Goal: Task Accomplishment & Management: Manage account settings

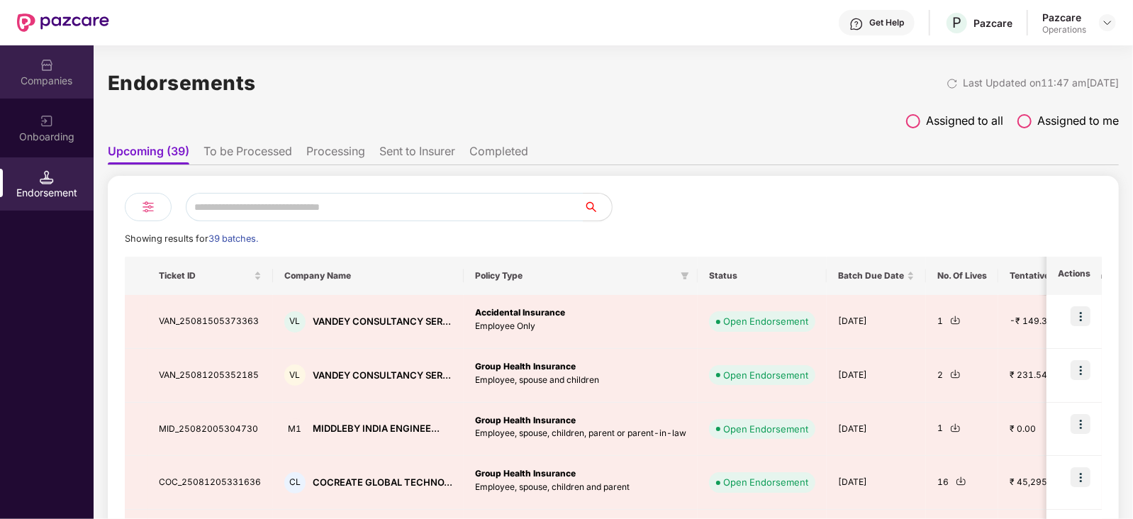
click at [52, 77] on div "Companies" at bounding box center [47, 81] width 94 height 14
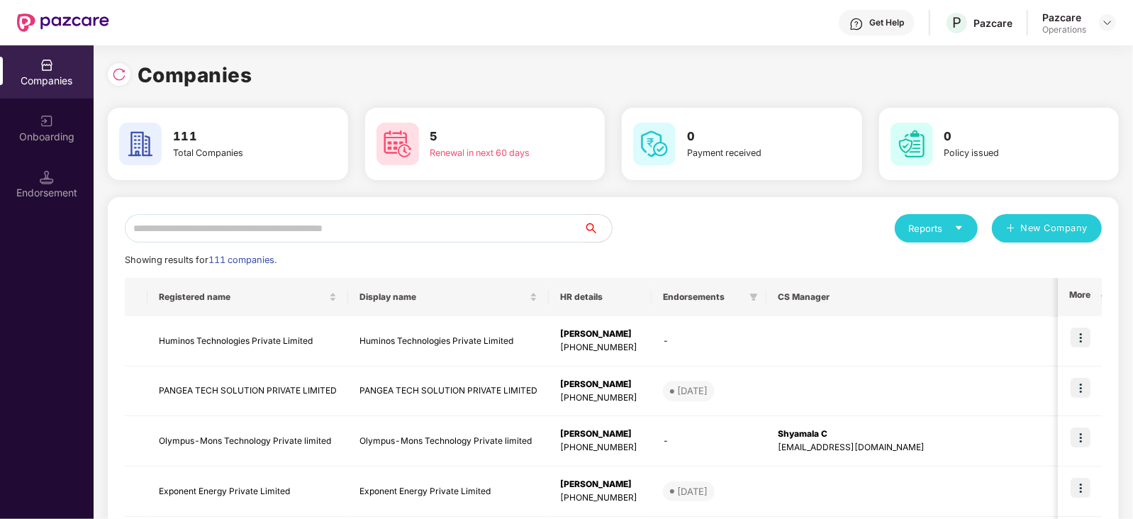
click at [230, 228] on input "text" at bounding box center [354, 228] width 459 height 28
paste input "*********"
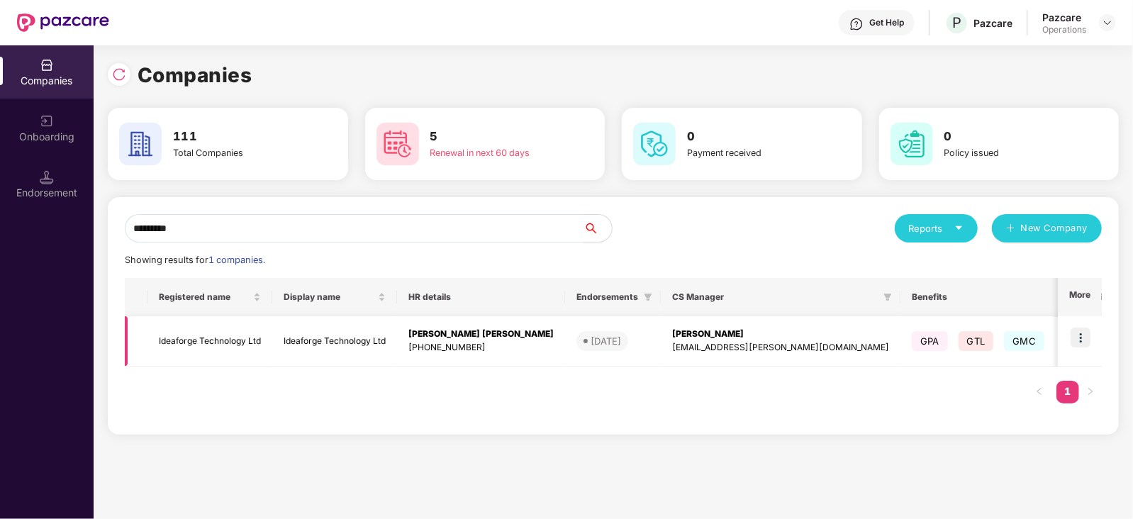
type input "*********"
click at [240, 345] on td "Ideaforge Technology Ltd" at bounding box center [209, 341] width 125 height 50
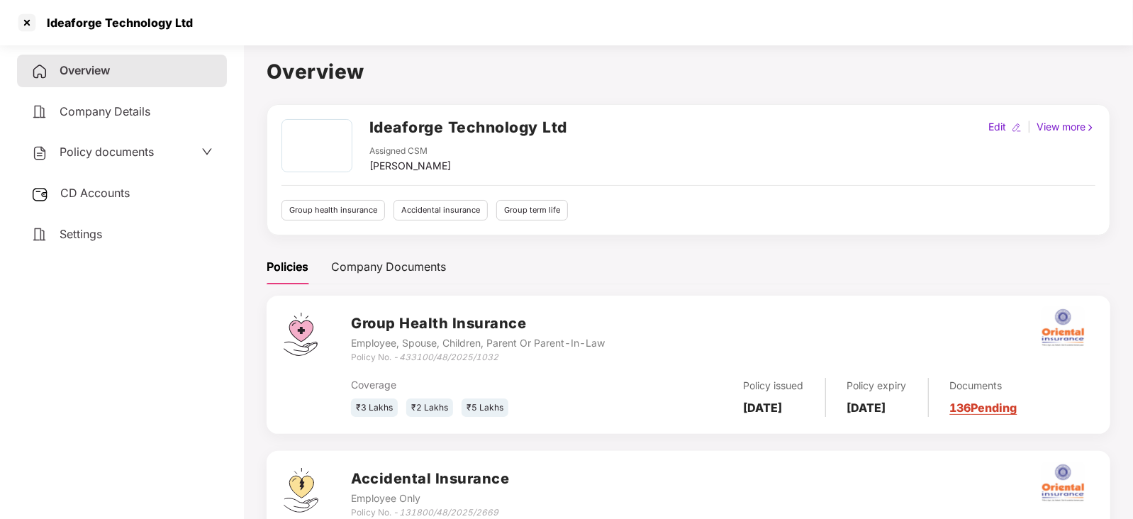
click at [106, 197] on span "CD Accounts" at bounding box center [94, 193] width 69 height 14
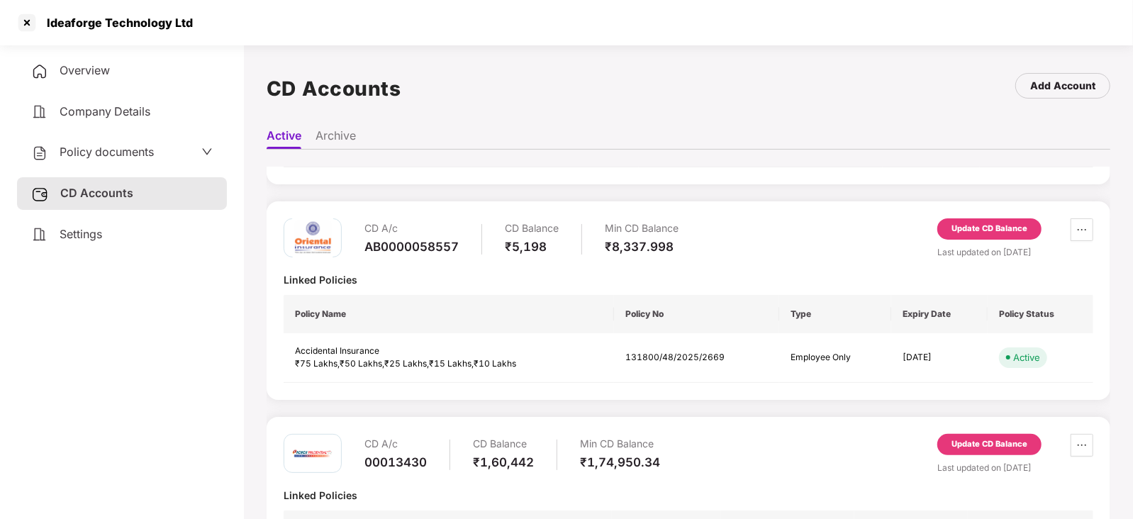
scroll to position [340, 0]
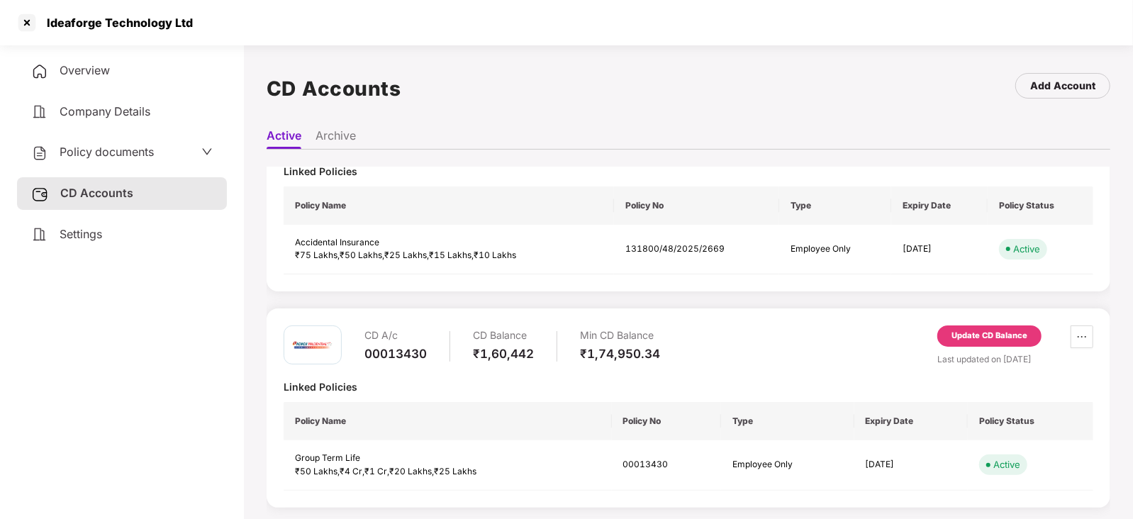
click at [995, 337] on div "Update CD Balance" at bounding box center [990, 336] width 76 height 13
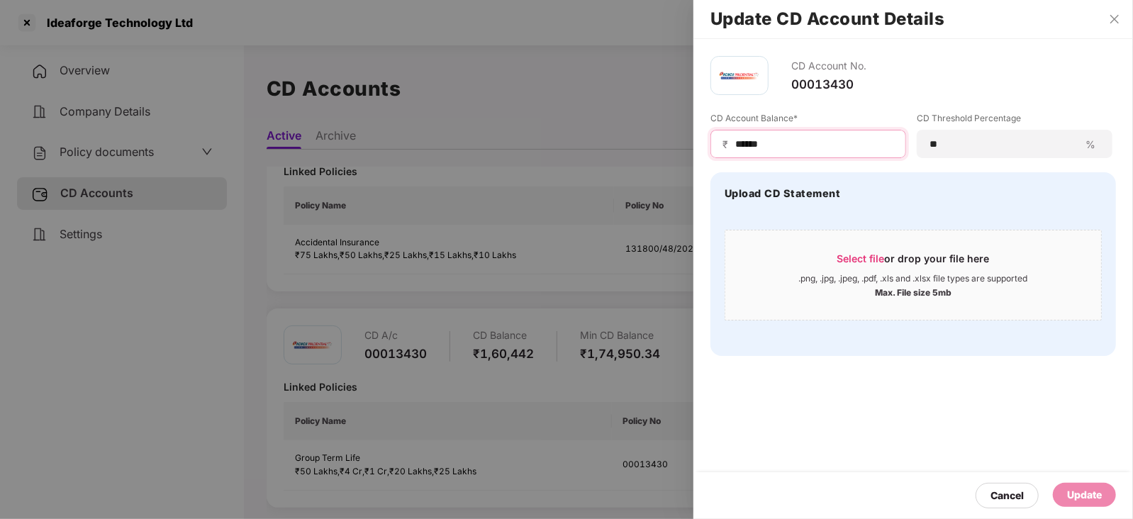
drag, startPoint x: 774, startPoint y: 143, endPoint x: 705, endPoint y: 137, distance: 69.1
click at [705, 137] on div "CD Account No. 00013430 CD Account Balance* ₹ ****** CD Threshold Percentage **…" at bounding box center [913, 206] width 440 height 334
paste input
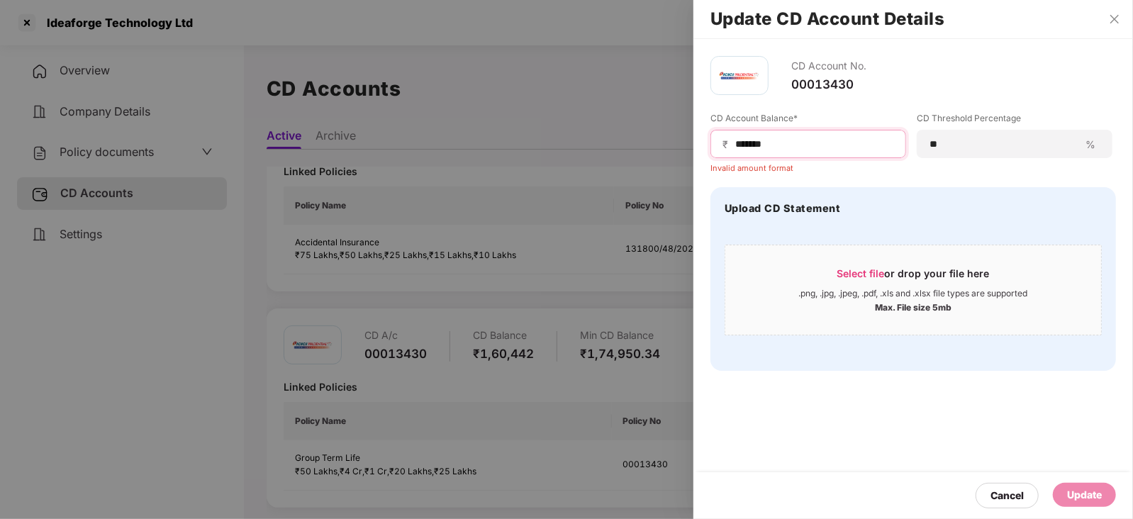
click at [737, 145] on input "******" at bounding box center [814, 144] width 160 height 15
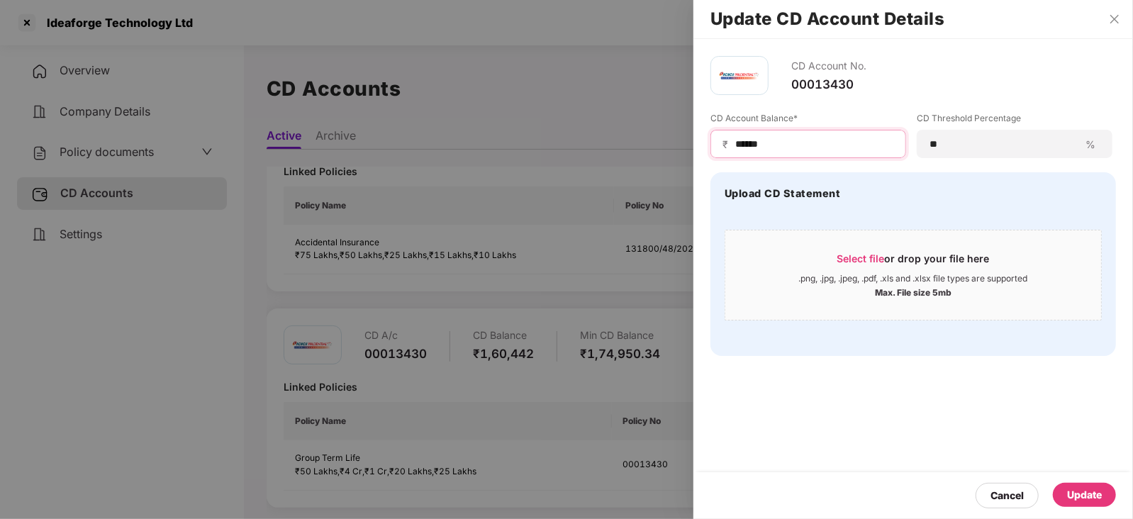
type input "******"
click at [1088, 488] on div "Update" at bounding box center [1084, 495] width 35 height 16
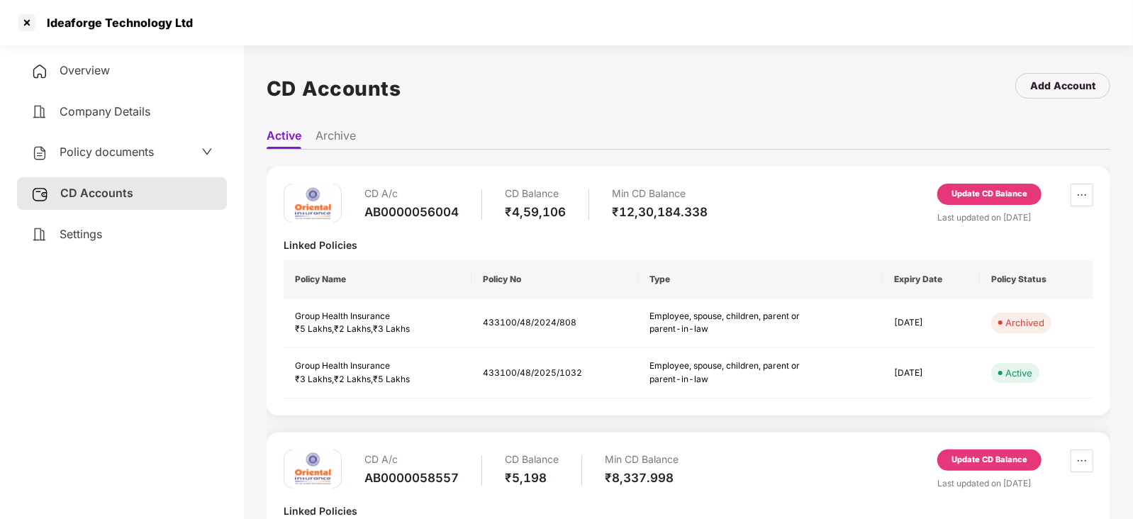
click at [123, 154] on span "Policy documents" at bounding box center [107, 152] width 94 height 14
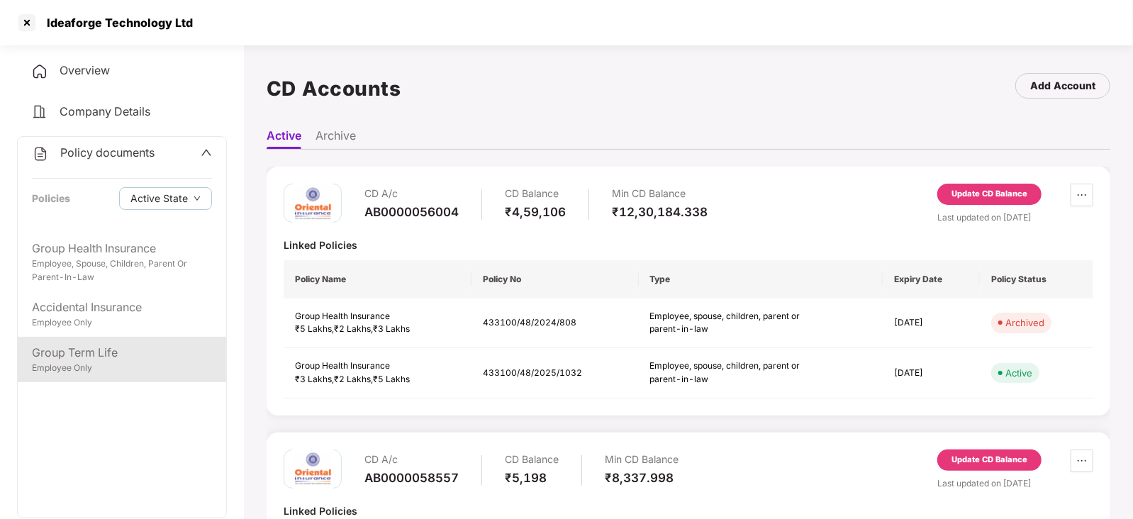
click at [113, 354] on div "Group Term Life" at bounding box center [122, 353] width 180 height 18
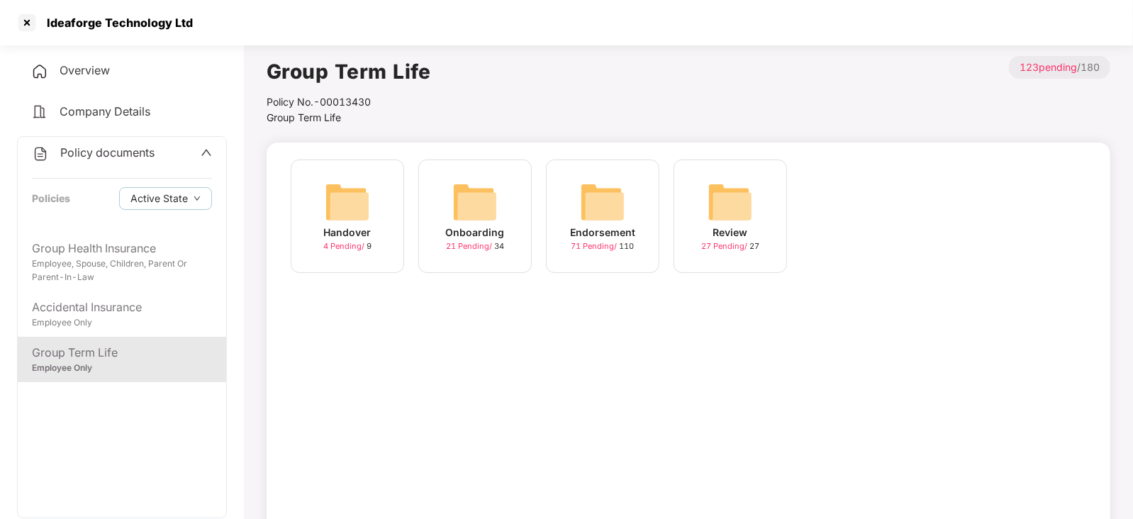
click at [602, 216] on img at bounding box center [602, 201] width 45 height 45
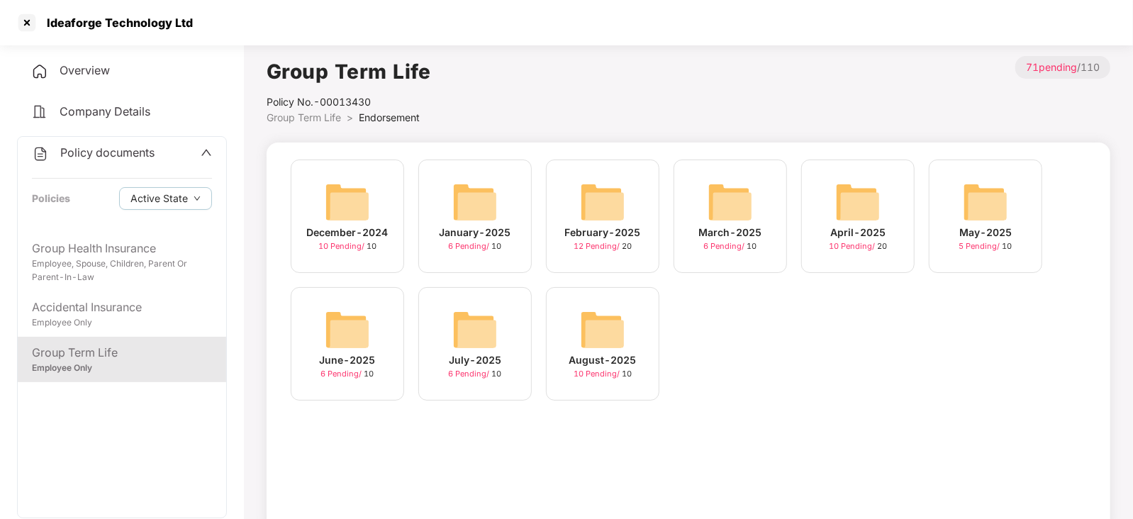
click at [603, 336] on img at bounding box center [602, 329] width 45 height 45
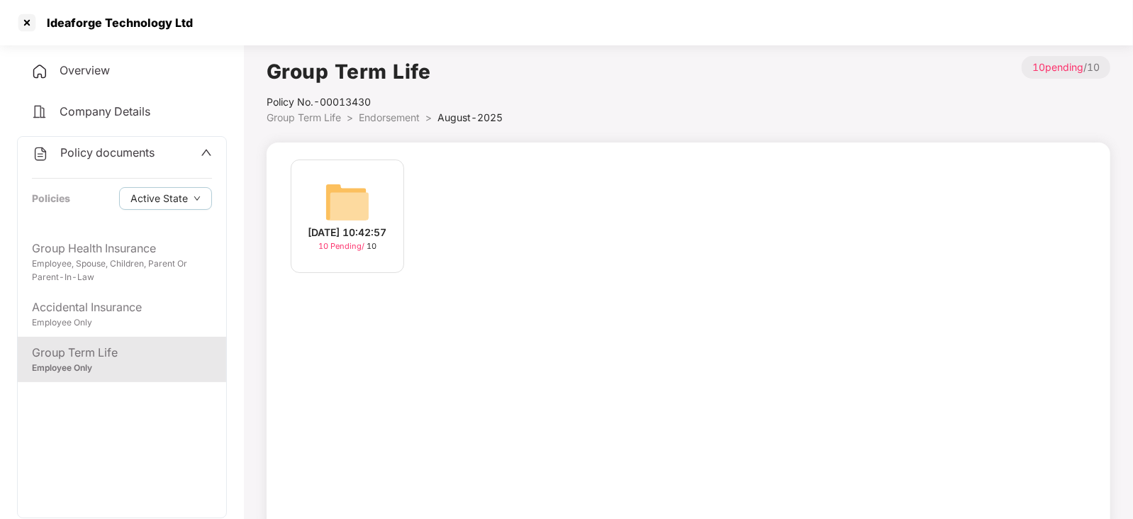
click at [353, 201] on img at bounding box center [347, 201] width 45 height 45
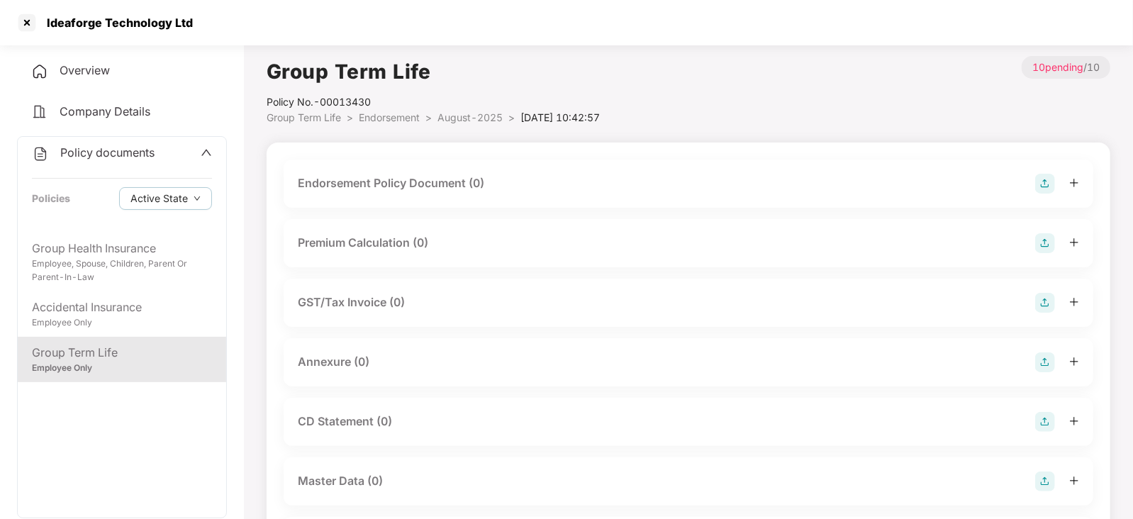
click at [1045, 184] on img at bounding box center [1045, 184] width 20 height 20
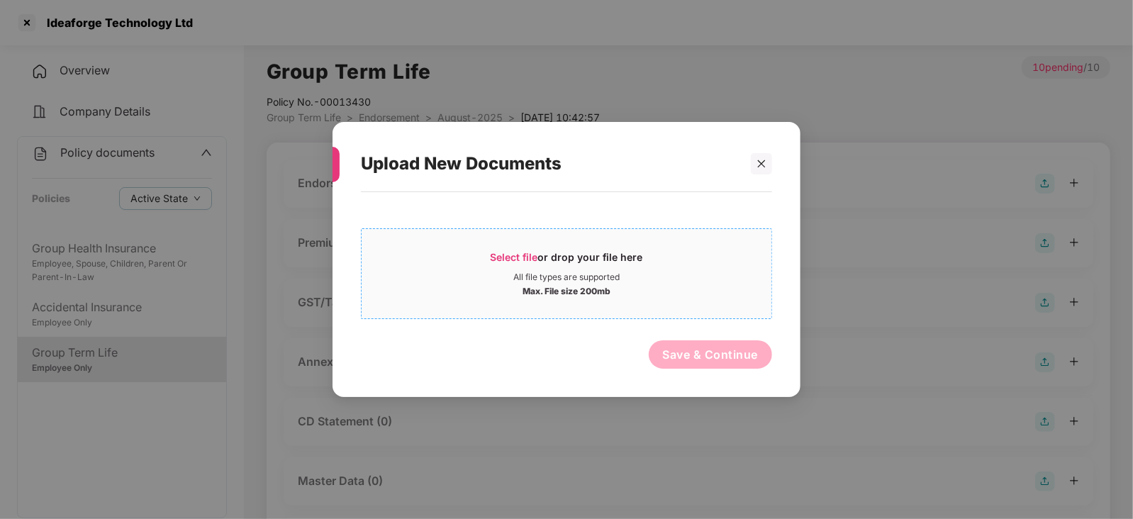
click at [521, 260] on span "Select file" at bounding box center [515, 257] width 48 height 12
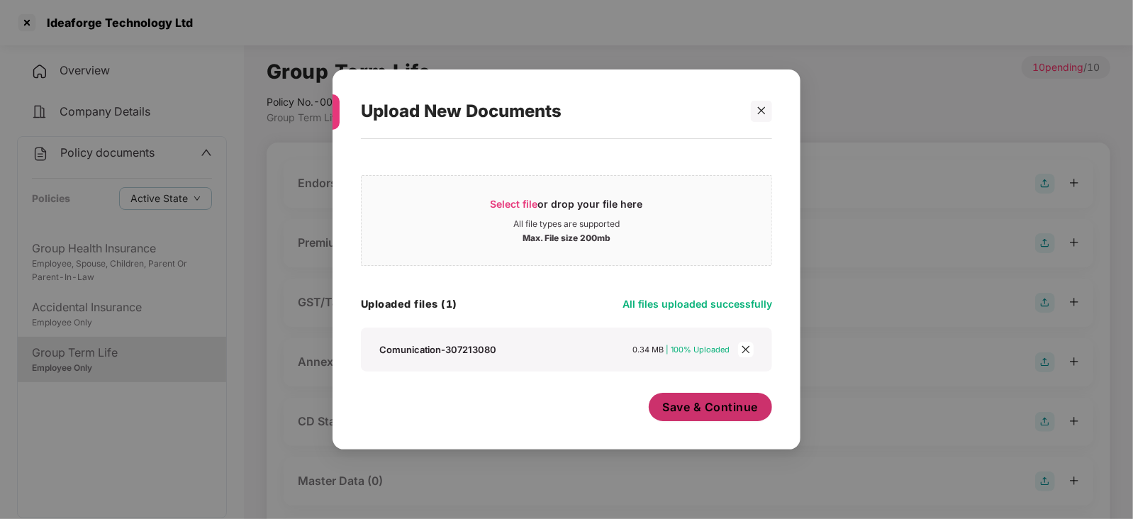
click at [689, 413] on span "Save & Continue" at bounding box center [711, 407] width 96 height 16
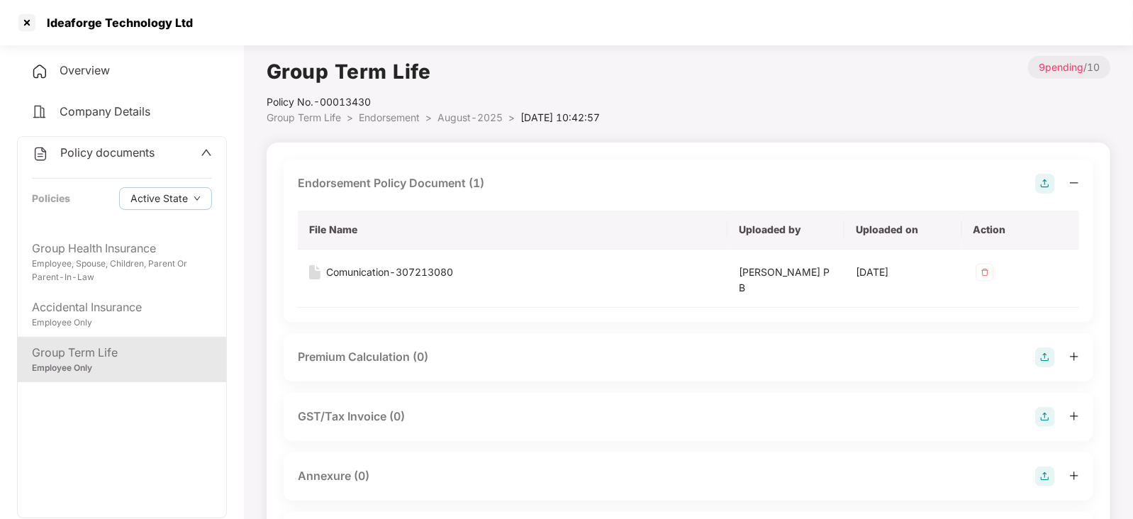
click at [1051, 352] on img at bounding box center [1045, 357] width 20 height 20
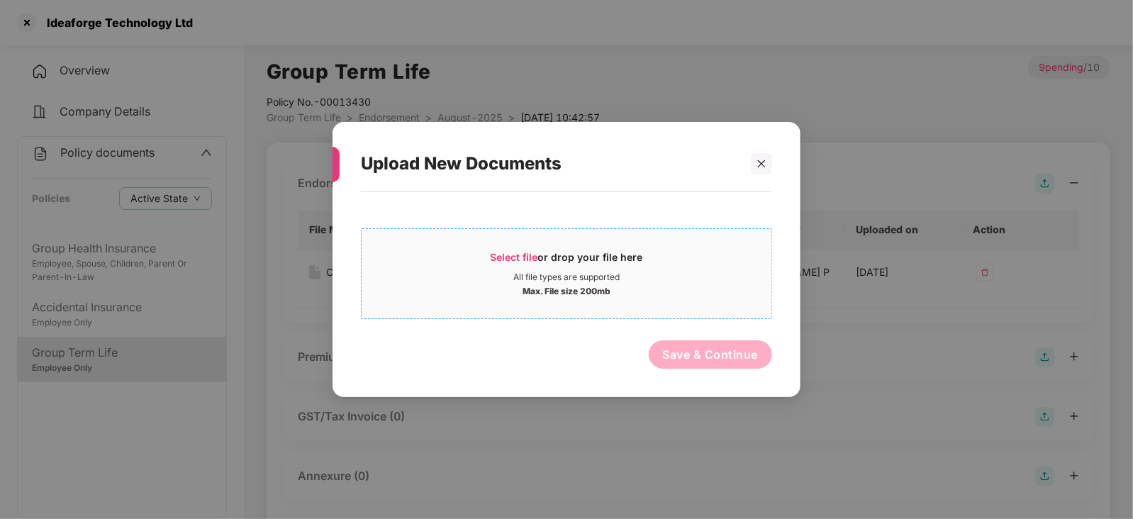
click at [520, 261] on span "Select file" at bounding box center [515, 257] width 48 height 12
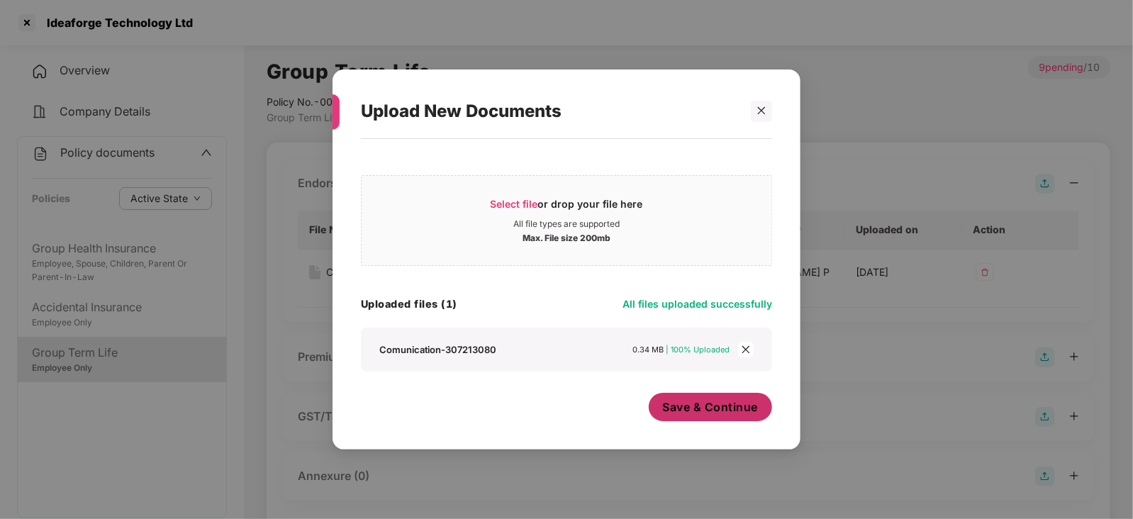
click at [682, 419] on button "Save & Continue" at bounding box center [711, 407] width 124 height 28
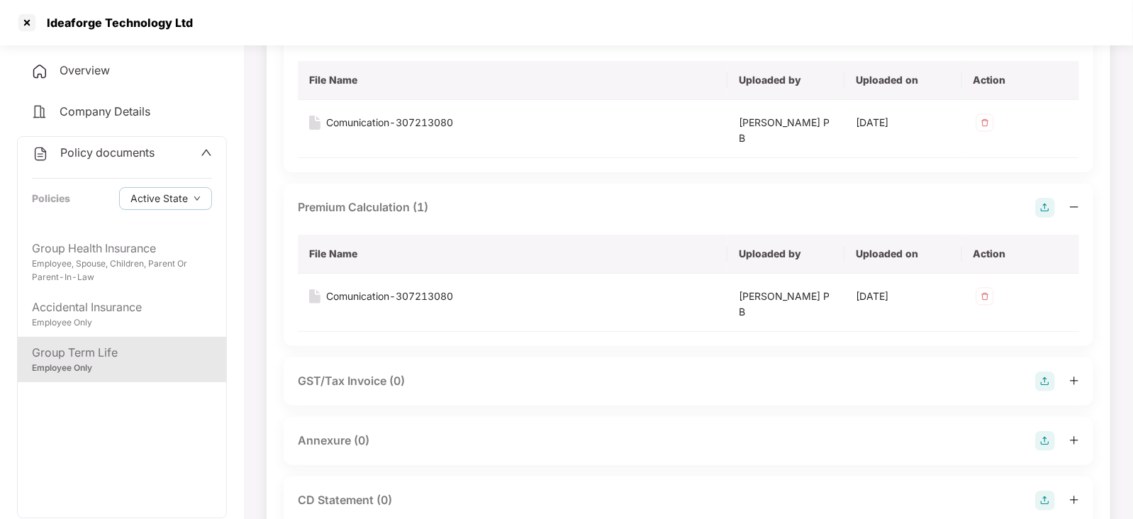
scroll to position [177, 0]
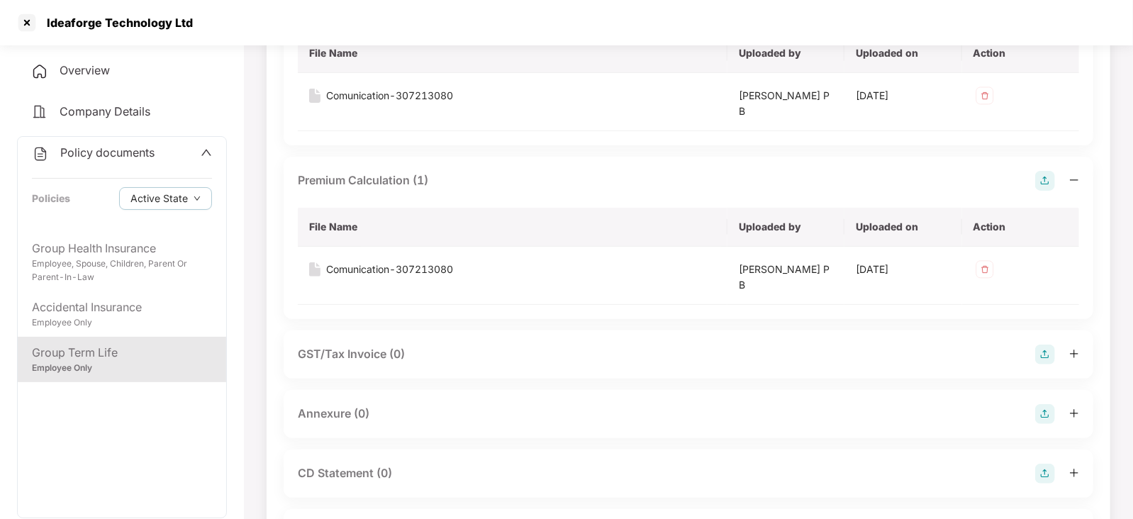
click at [1049, 415] on img at bounding box center [1045, 414] width 20 height 20
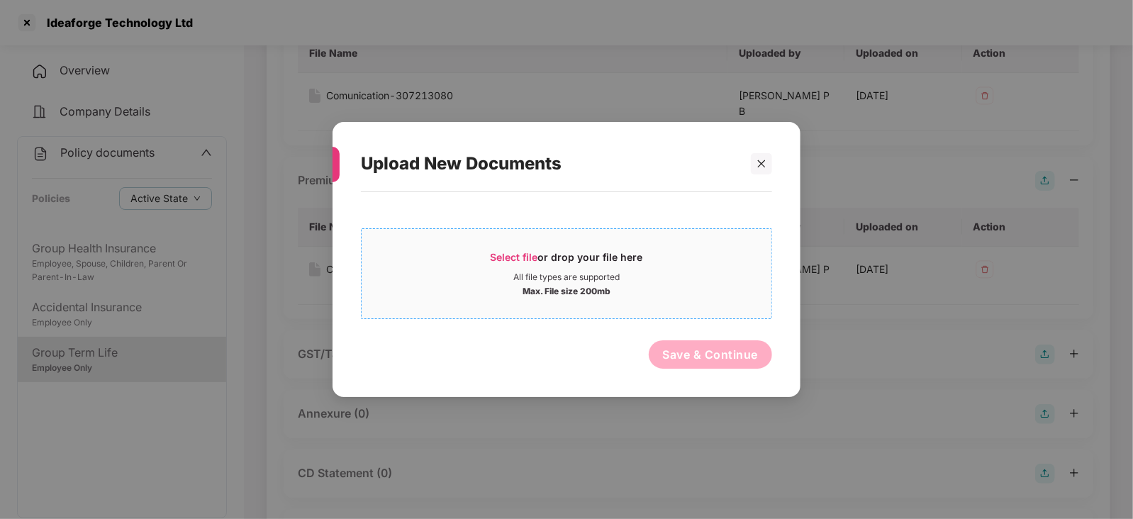
click at [535, 257] on span "Select file" at bounding box center [515, 257] width 48 height 12
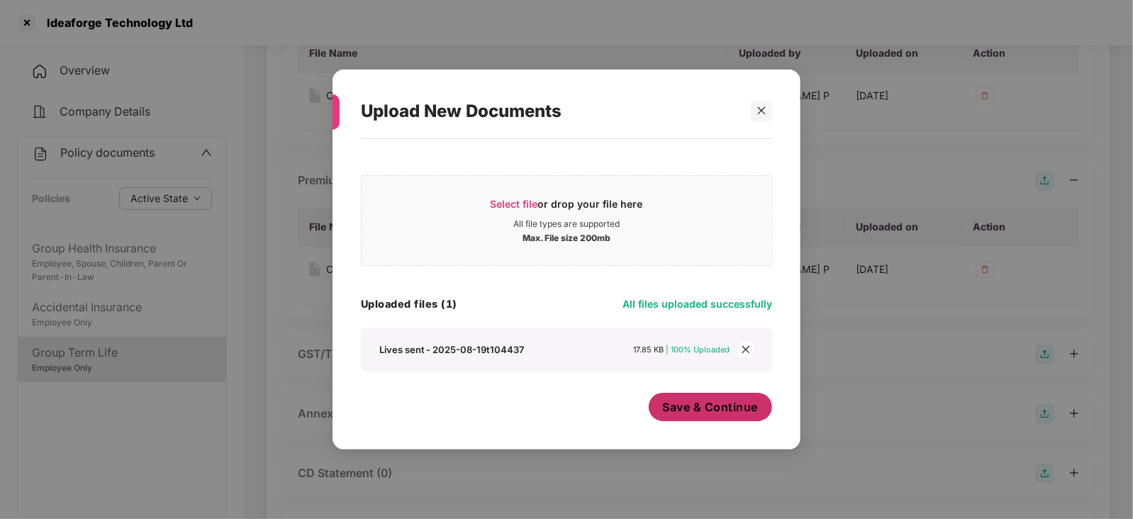
click at [690, 412] on span "Save & Continue" at bounding box center [711, 407] width 96 height 16
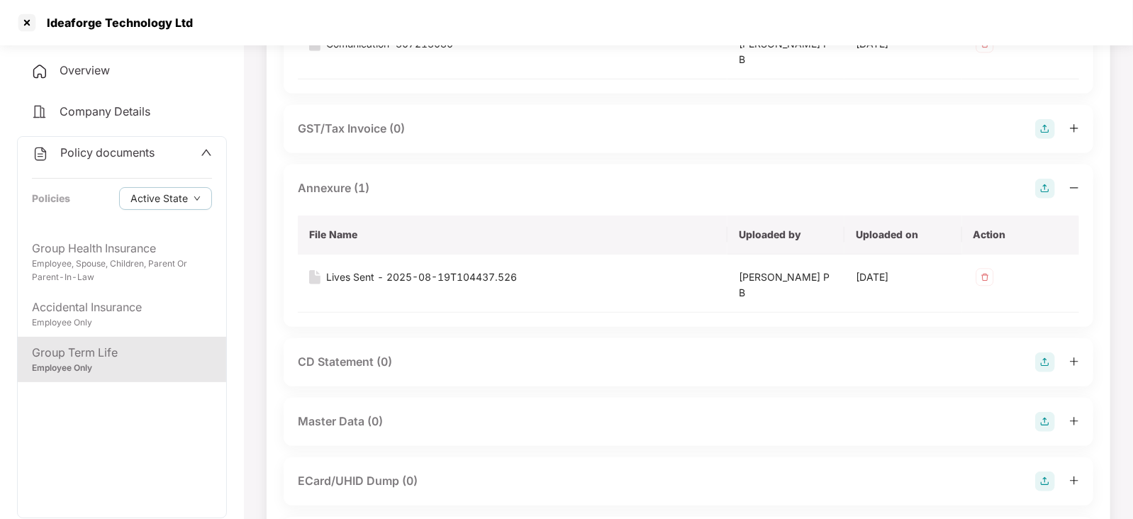
scroll to position [532, 0]
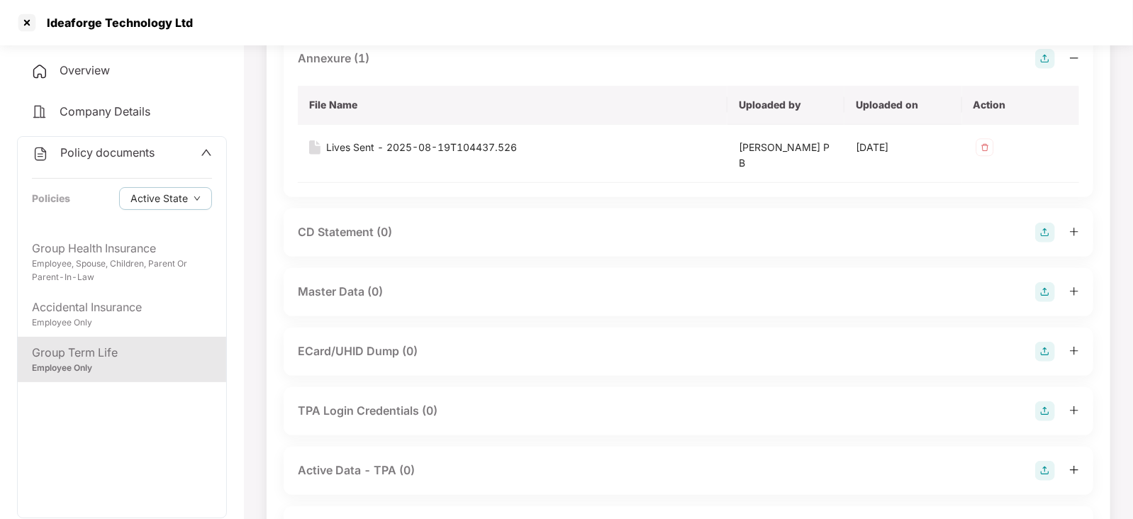
click at [1042, 286] on img at bounding box center [1045, 292] width 20 height 20
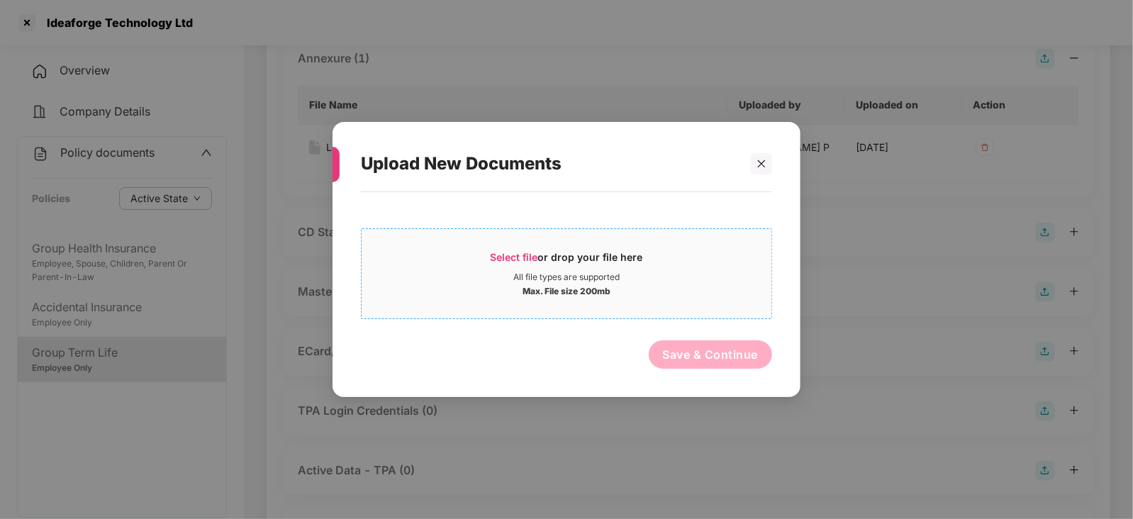
click at [487, 246] on span "Select file or drop your file here All file types are supported Max. File size …" at bounding box center [567, 274] width 410 height 68
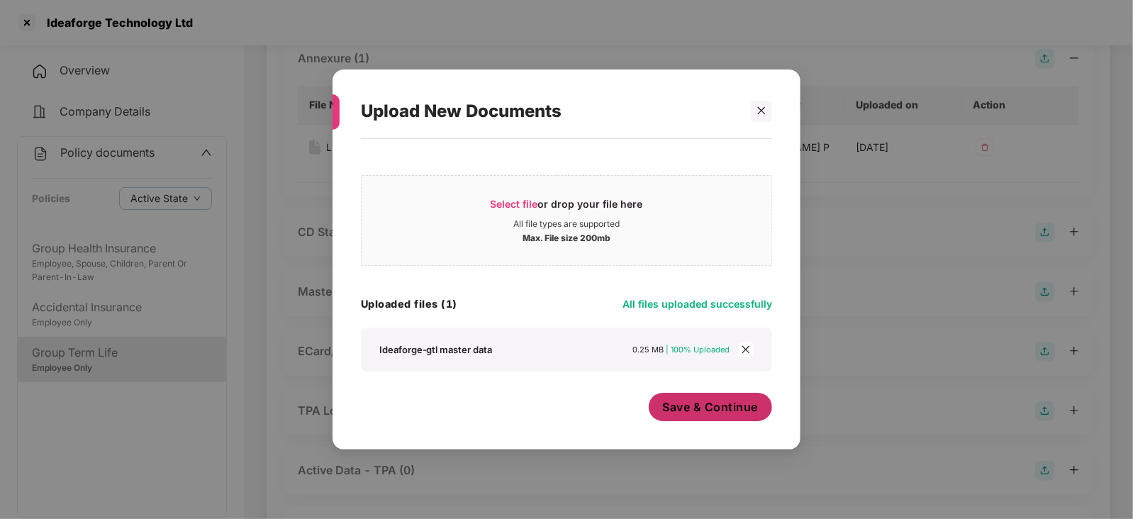
click at [689, 408] on span "Save & Continue" at bounding box center [711, 407] width 96 height 16
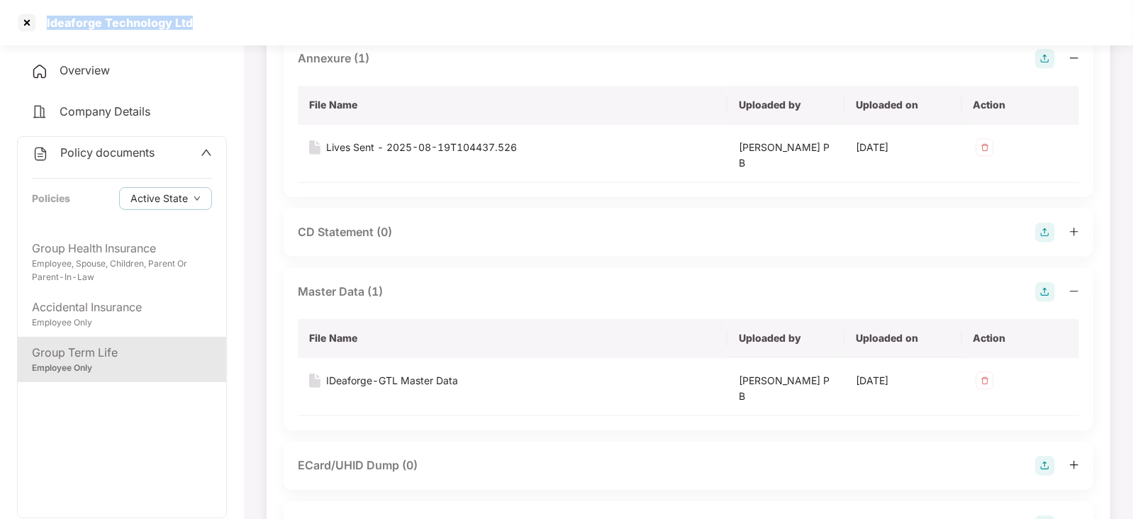
drag, startPoint x: 41, startPoint y: 24, endPoint x: 203, endPoint y: 26, distance: 161.7
click at [203, 26] on div "Ideaforge Technology Ltd" at bounding box center [566, 22] width 1133 height 45
copy div "Ideaforge Technology Ltd"
click at [32, 22] on div at bounding box center [27, 22] width 23 height 23
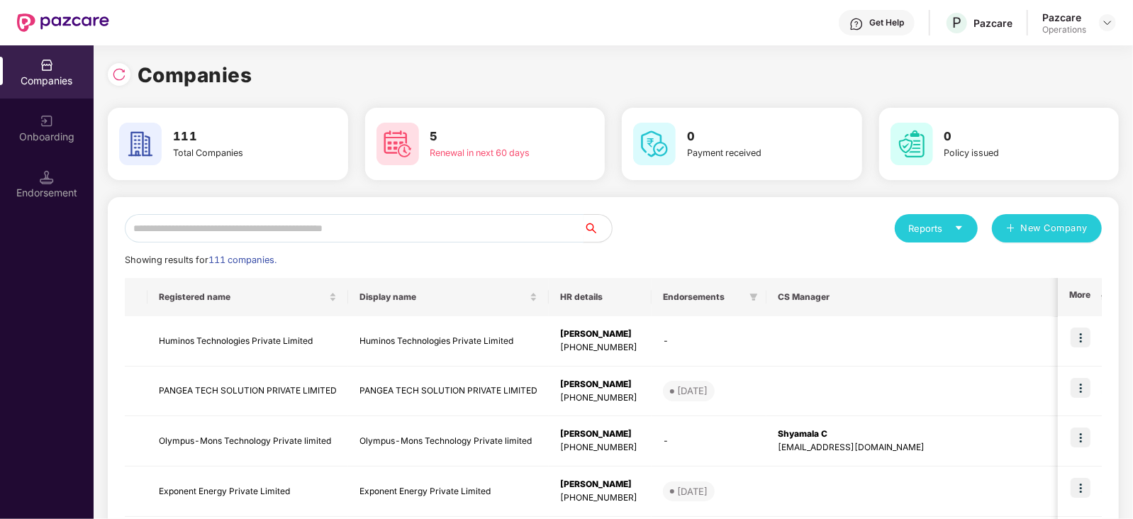
click at [330, 232] on input "text" at bounding box center [354, 228] width 459 height 28
paste input "**********"
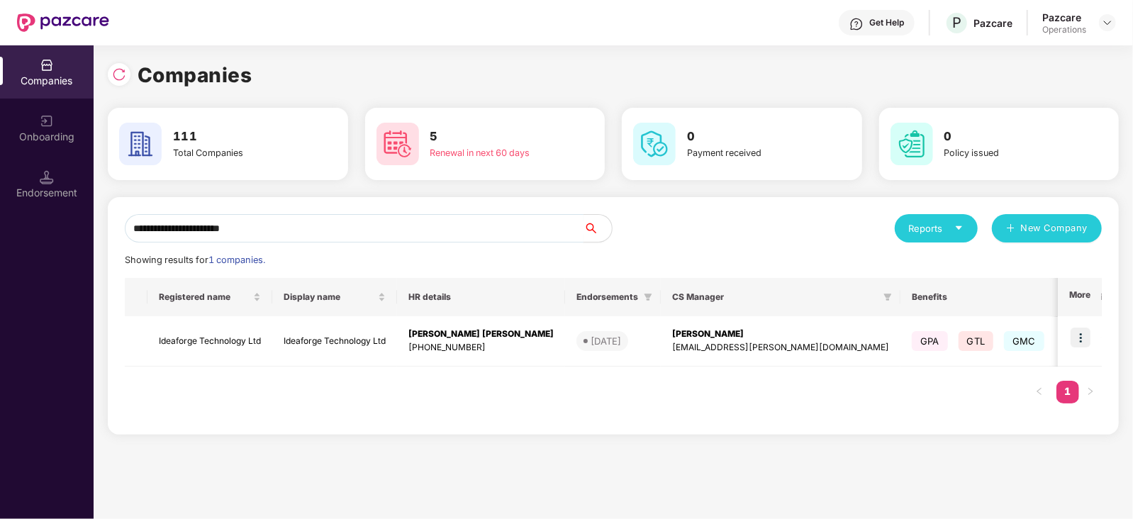
type input "**********"
click at [1081, 339] on img at bounding box center [1081, 338] width 20 height 20
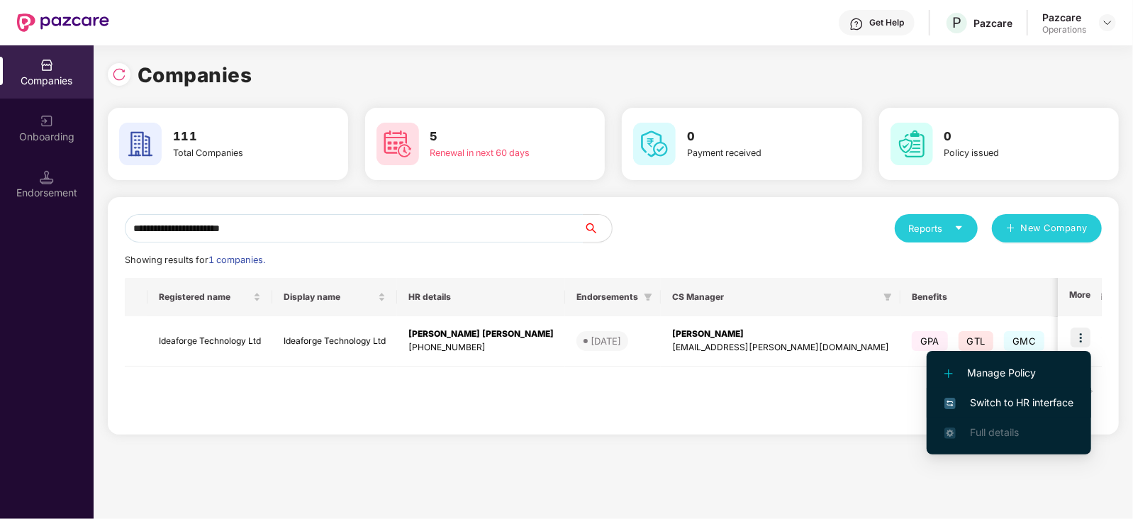
click at [1028, 400] on span "Switch to HR interface" at bounding box center [1009, 403] width 129 height 16
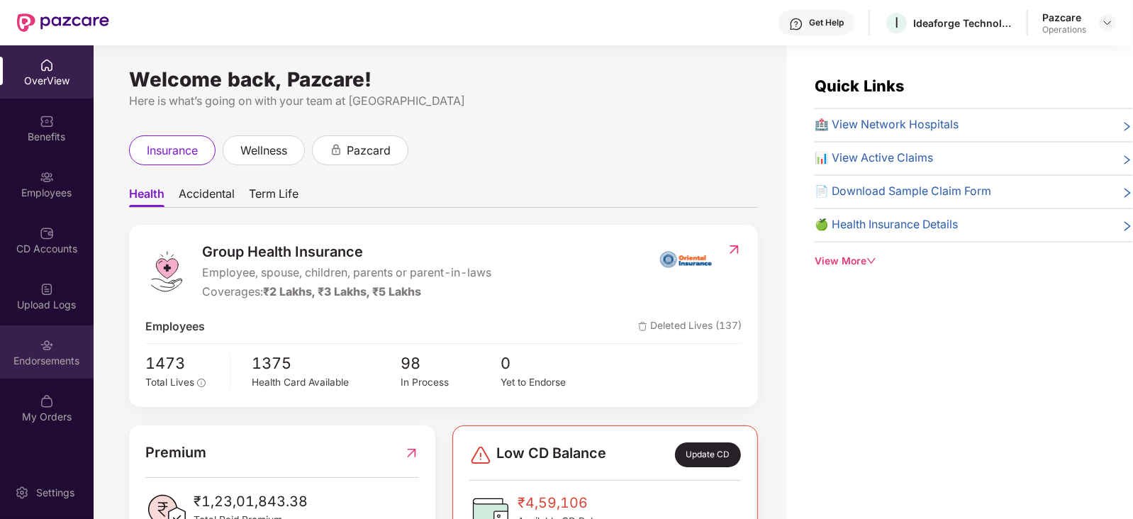
click at [55, 358] on div "Endorsements" at bounding box center [47, 361] width 94 height 14
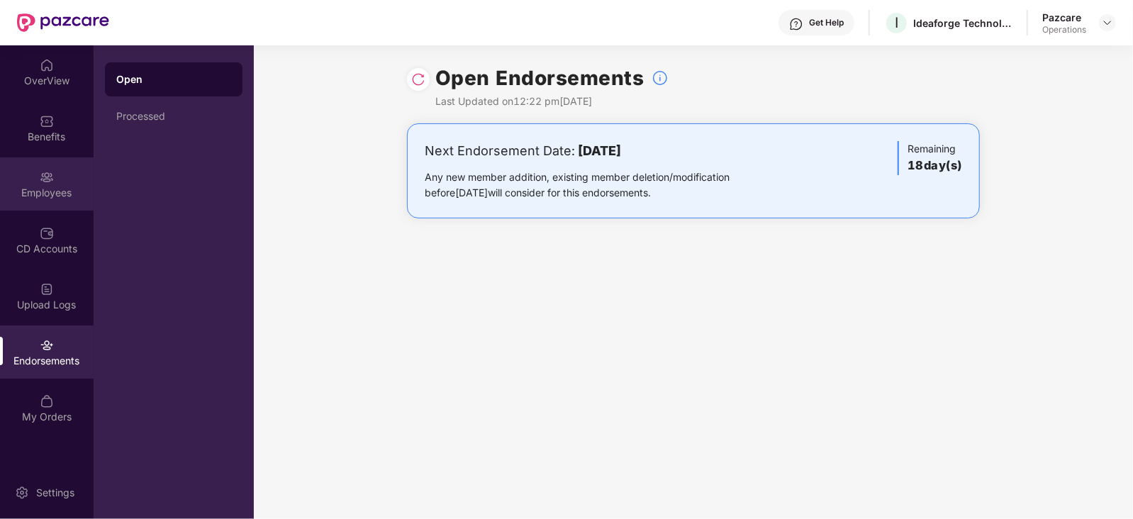
click at [62, 186] on div "Employees" at bounding box center [47, 193] width 94 height 14
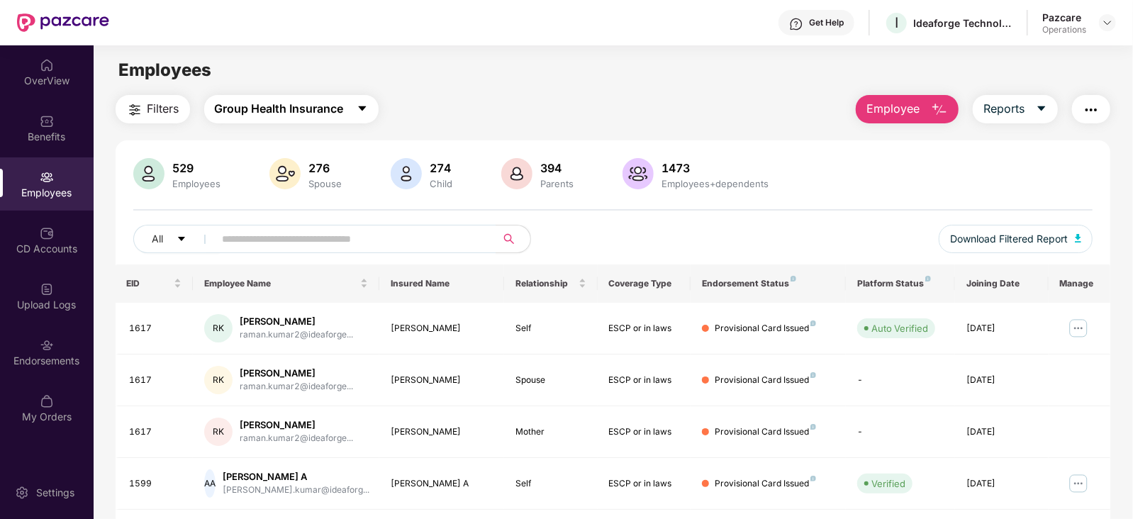
click at [294, 97] on button "Group Health Insurance" at bounding box center [291, 109] width 174 height 28
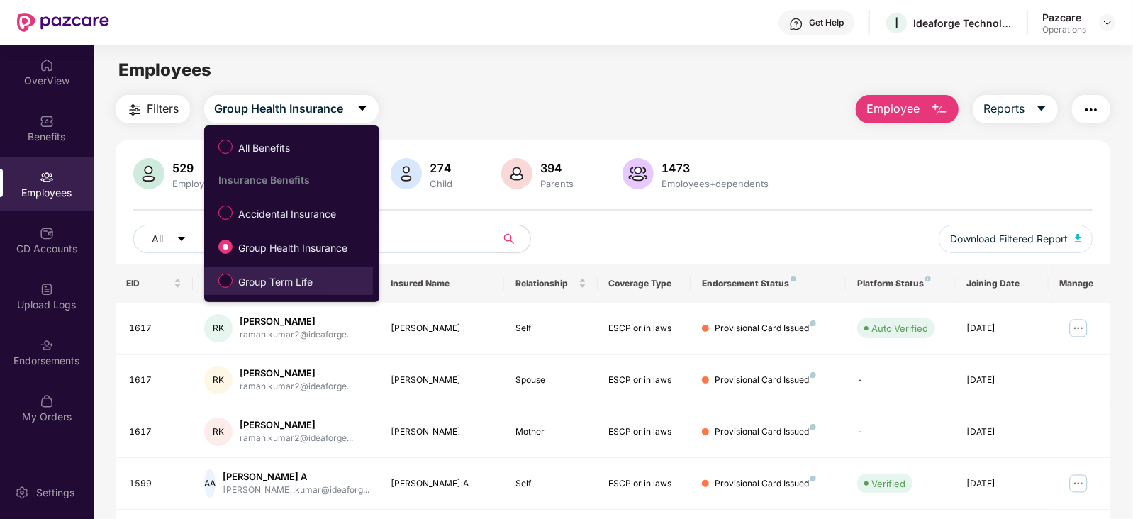
click at [281, 272] on label "Group Term Life" at bounding box center [268, 281] width 114 height 24
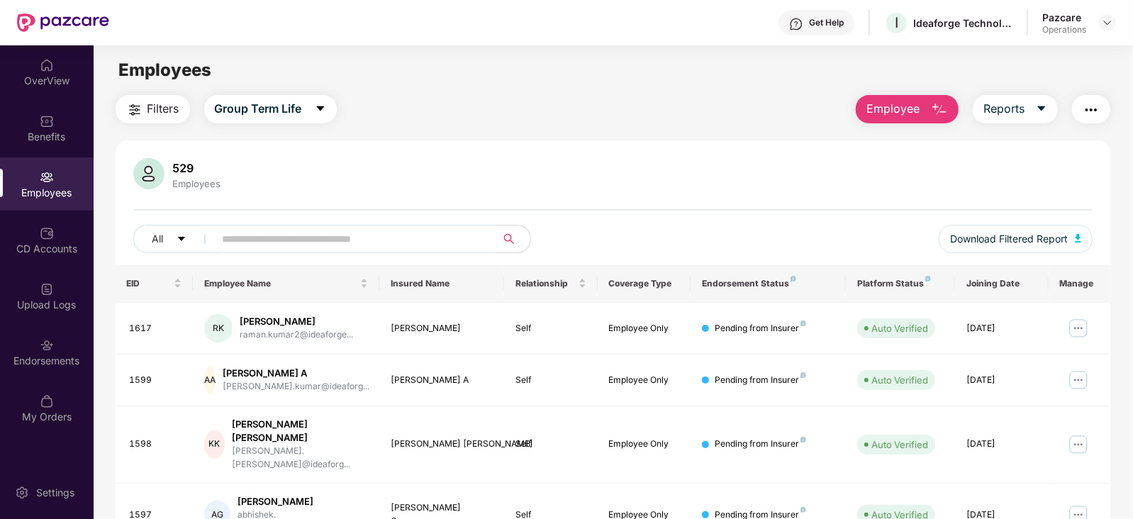
click at [162, 112] on span "Filters" at bounding box center [163, 109] width 32 height 18
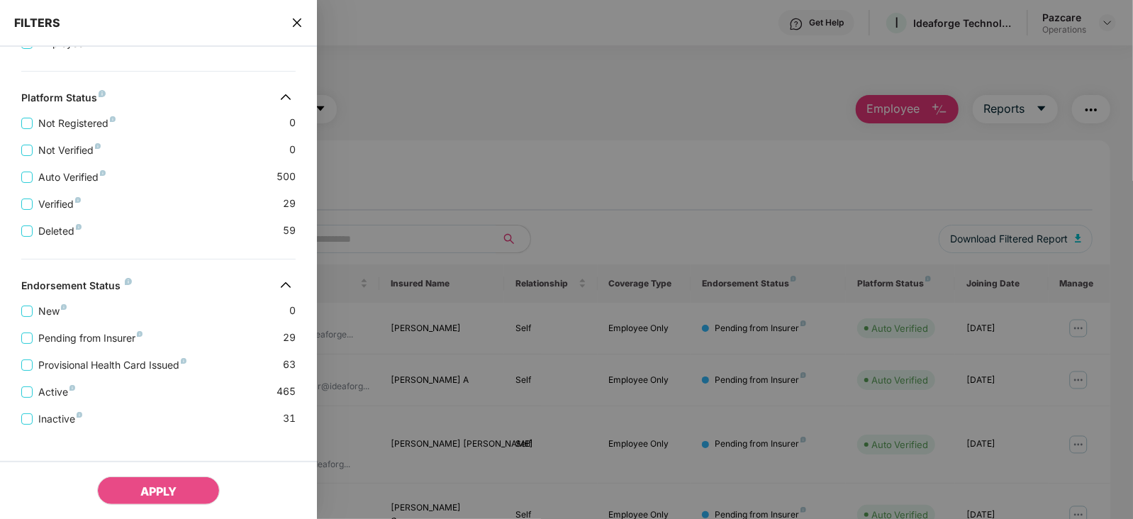
scroll to position [354, 0]
click at [106, 342] on span "Pending from Insurer" at bounding box center [91, 338] width 116 height 16
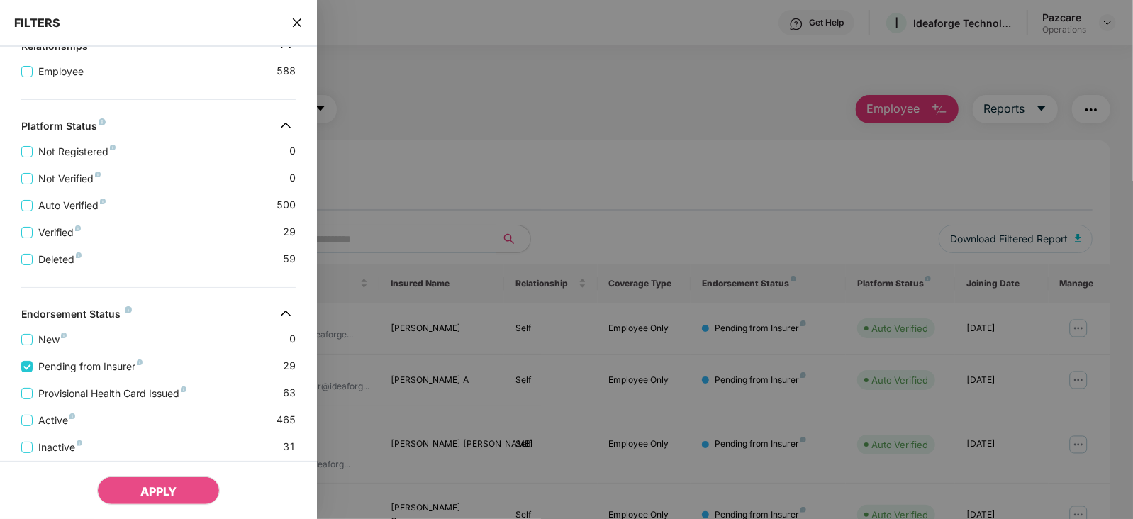
click at [108, 402] on div "Active 465" at bounding box center [158, 414] width 274 height 27
click at [108, 399] on span "Provisional Health Card Issued" at bounding box center [113, 394] width 160 height 16
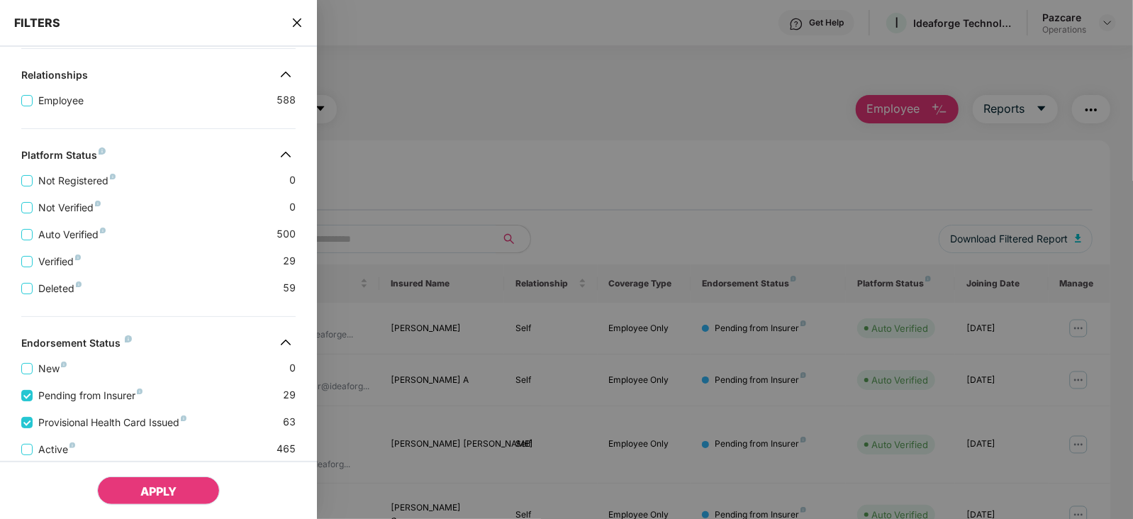
click at [175, 501] on button "APPLY" at bounding box center [158, 491] width 123 height 28
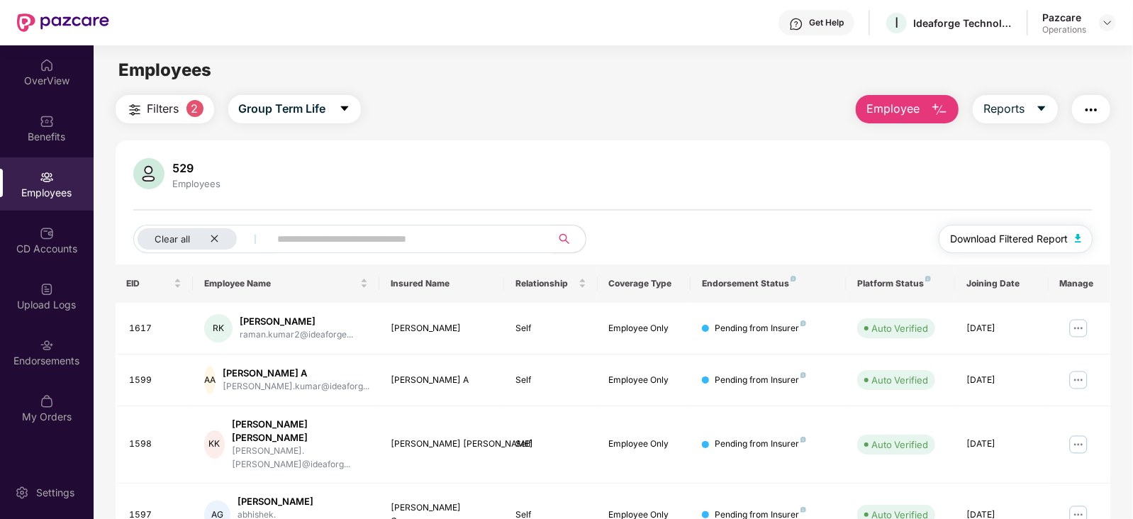
click at [1083, 233] on button "Download Filtered Report" at bounding box center [1016, 239] width 155 height 28
click at [1085, 112] on img "button" at bounding box center [1091, 109] width 17 height 17
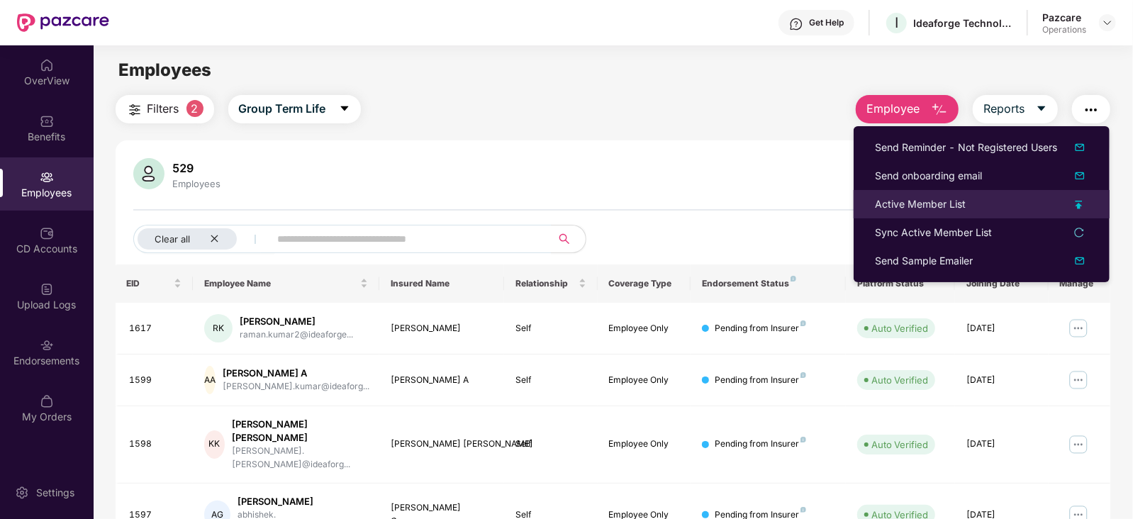
click at [935, 204] on div "Active Member List" at bounding box center [920, 204] width 91 height 16
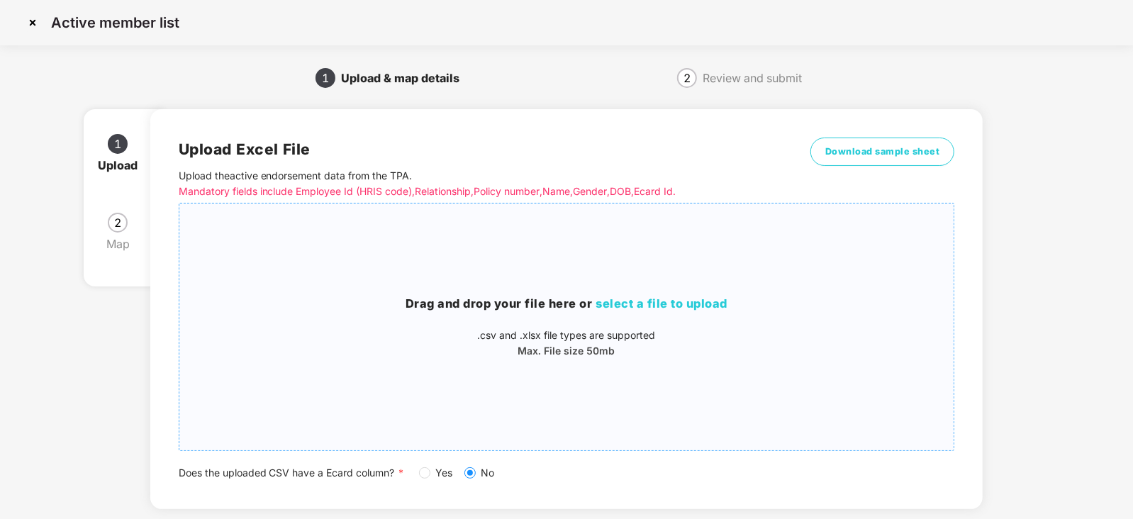
click at [640, 299] on span "select a file to upload" at bounding box center [662, 303] width 132 height 14
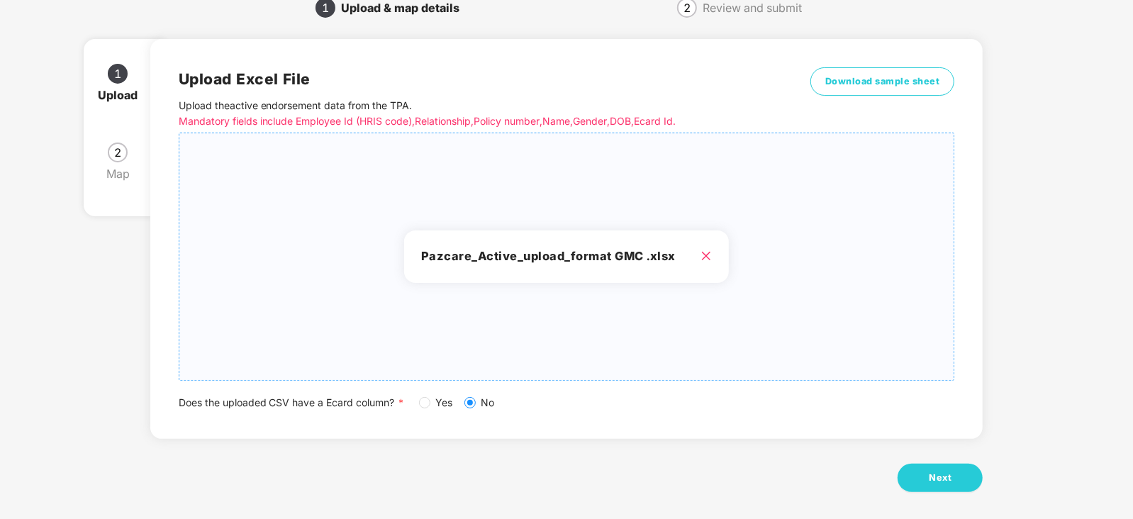
scroll to position [79, 0]
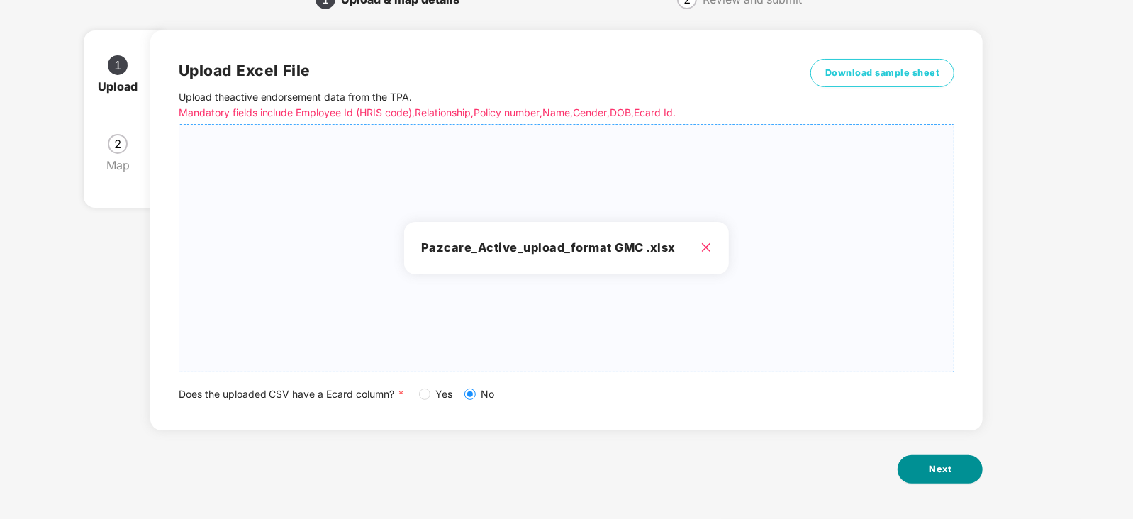
click at [922, 479] on button "Next" at bounding box center [940, 469] width 85 height 28
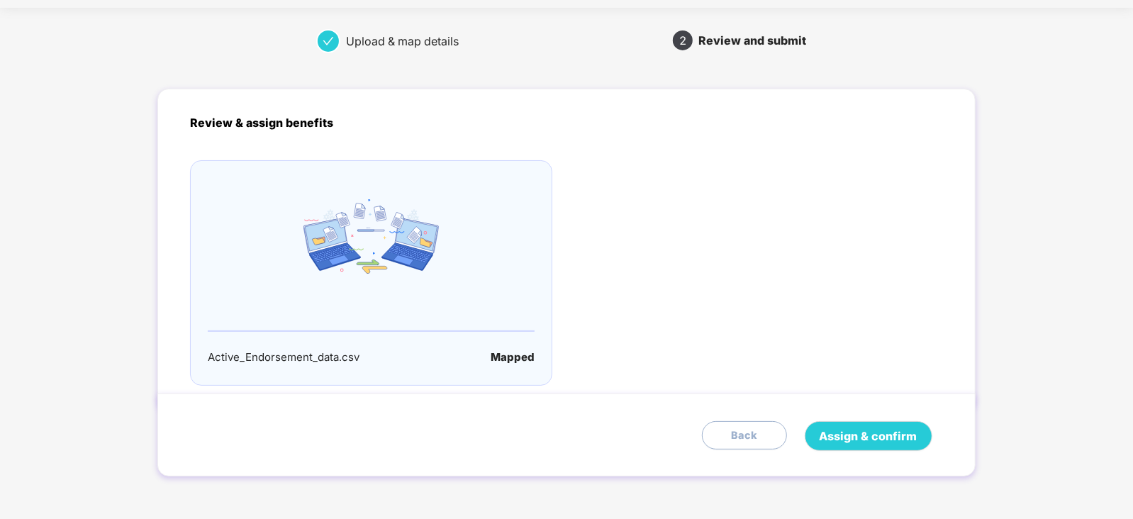
scroll to position [0, 0]
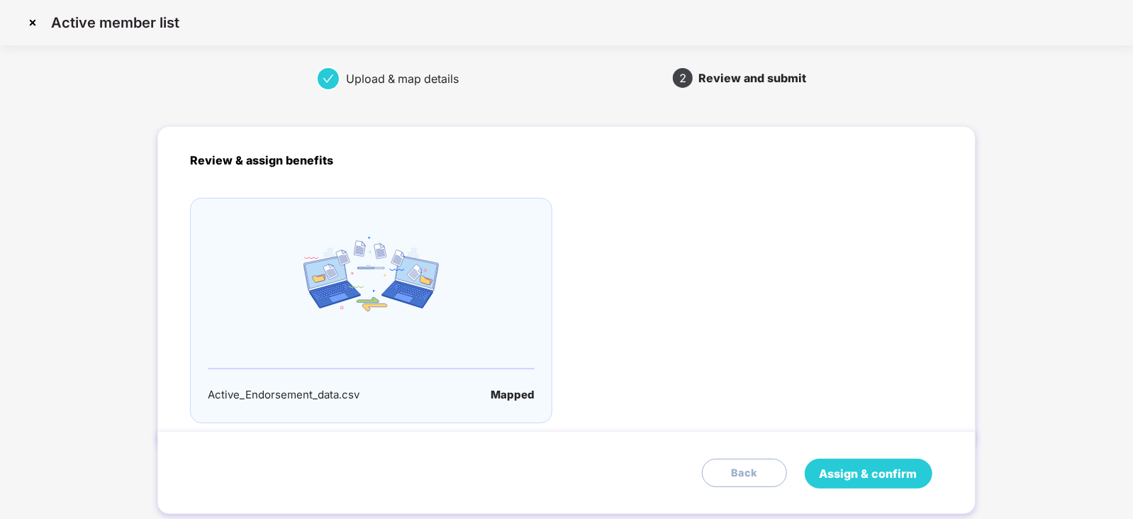
click at [881, 472] on span "Assign & confirm" at bounding box center [869, 474] width 98 height 18
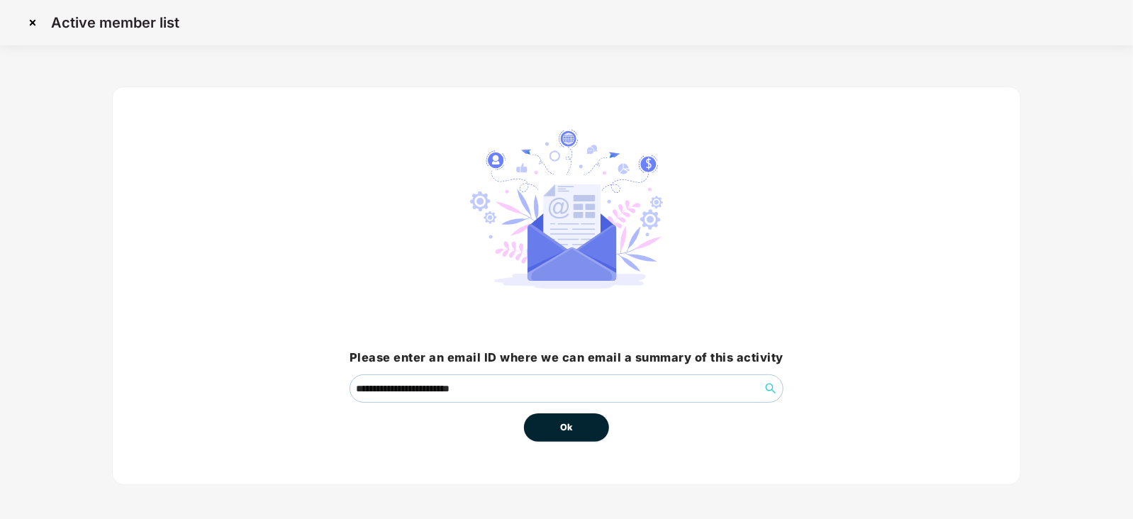
click at [559, 429] on button "Ok" at bounding box center [566, 427] width 85 height 28
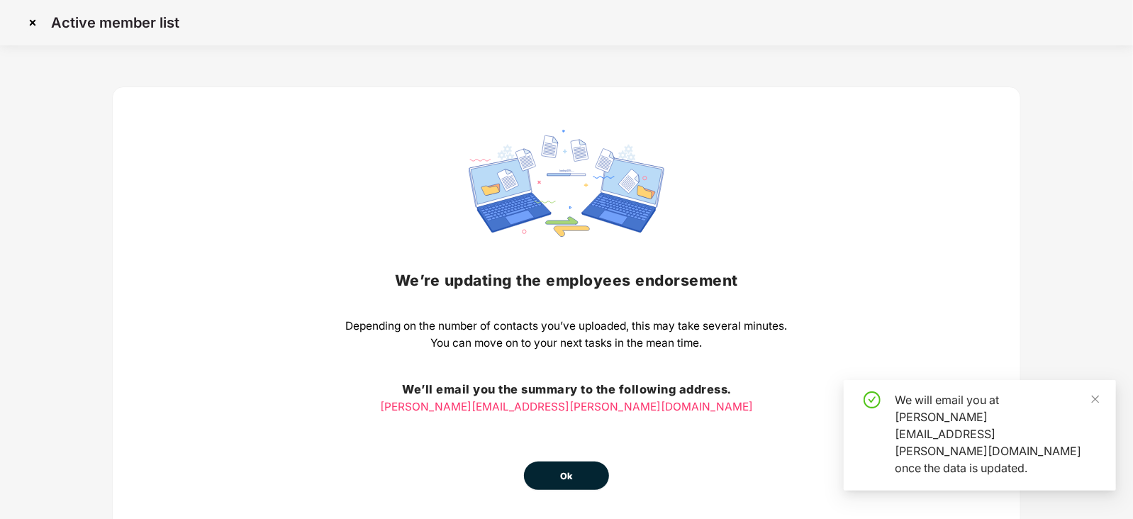
drag, startPoint x: 569, startPoint y: 459, endPoint x: 569, endPoint y: 468, distance: 9.2
click at [569, 462] on div "We’re updating the employees endorsement Depending on the number of contacts yo…" at bounding box center [567, 310] width 442 height 360
click at [569, 474] on span "Ok" at bounding box center [566, 476] width 13 height 14
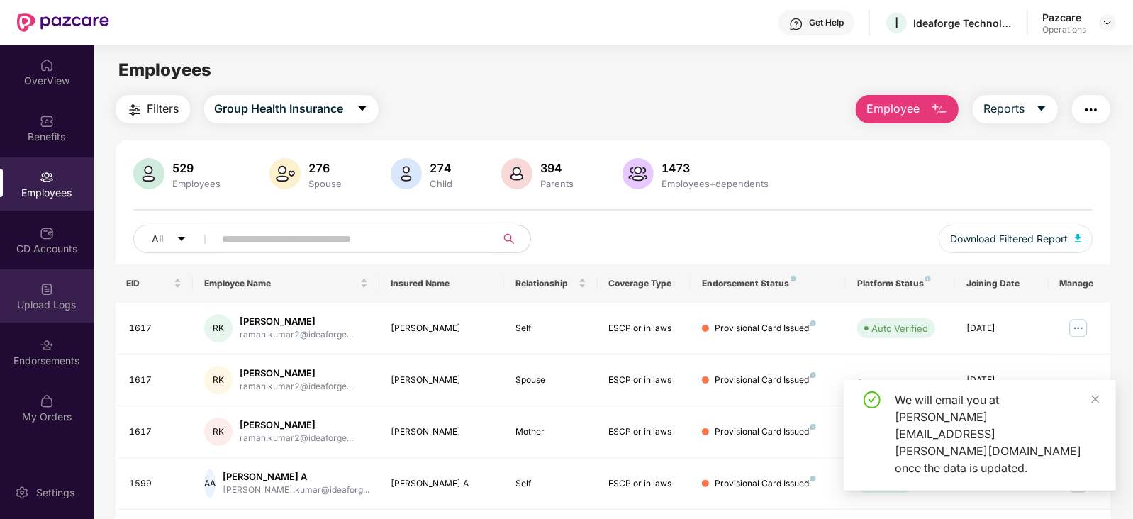
click at [55, 318] on div "Upload Logs" at bounding box center [47, 295] width 94 height 53
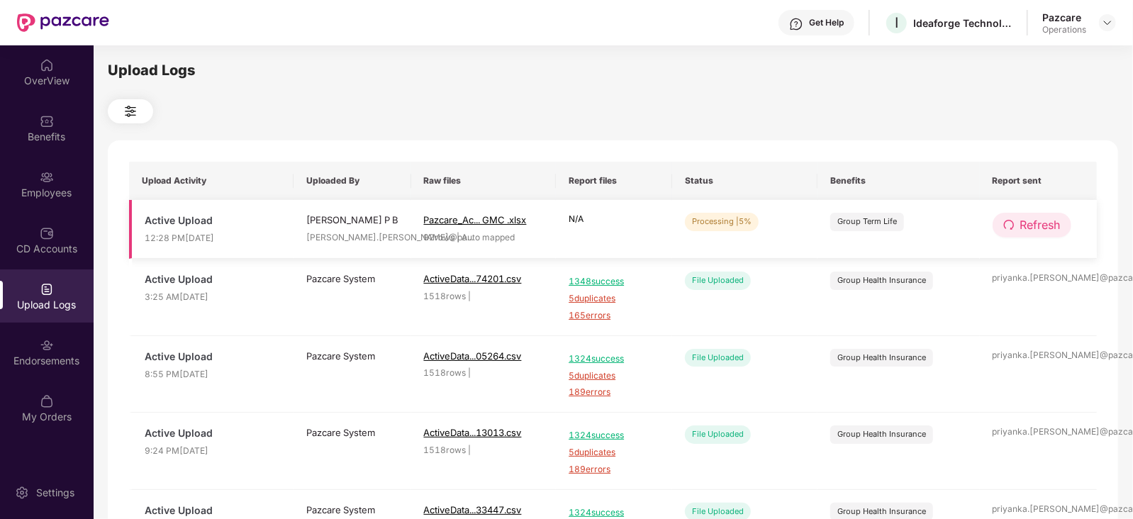
click at [1066, 218] on button "Refresh" at bounding box center [1032, 225] width 79 height 25
click at [1054, 221] on span "Refresh" at bounding box center [1041, 225] width 40 height 18
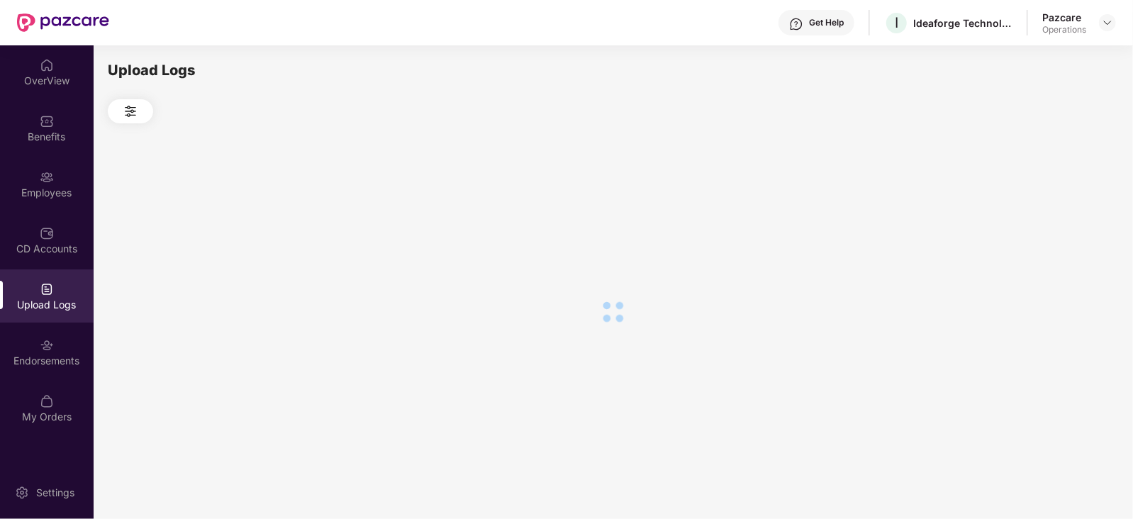
click at [1054, 221] on div at bounding box center [613, 311] width 1010 height 377
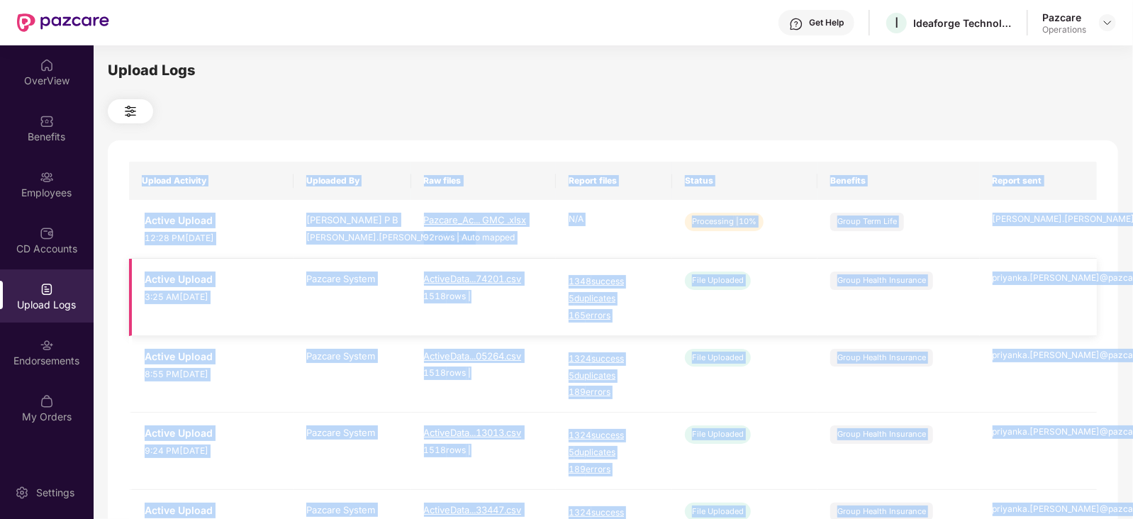
click at [728, 261] on td "File Uploaded" at bounding box center [744, 297] width 145 height 77
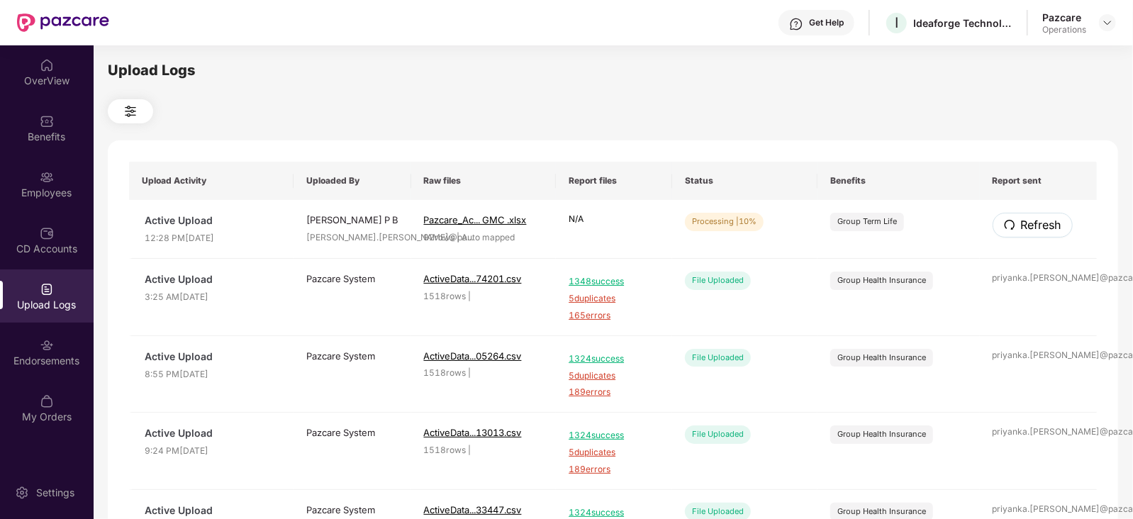
click at [1028, 221] on span "Refresh" at bounding box center [1041, 225] width 40 height 18
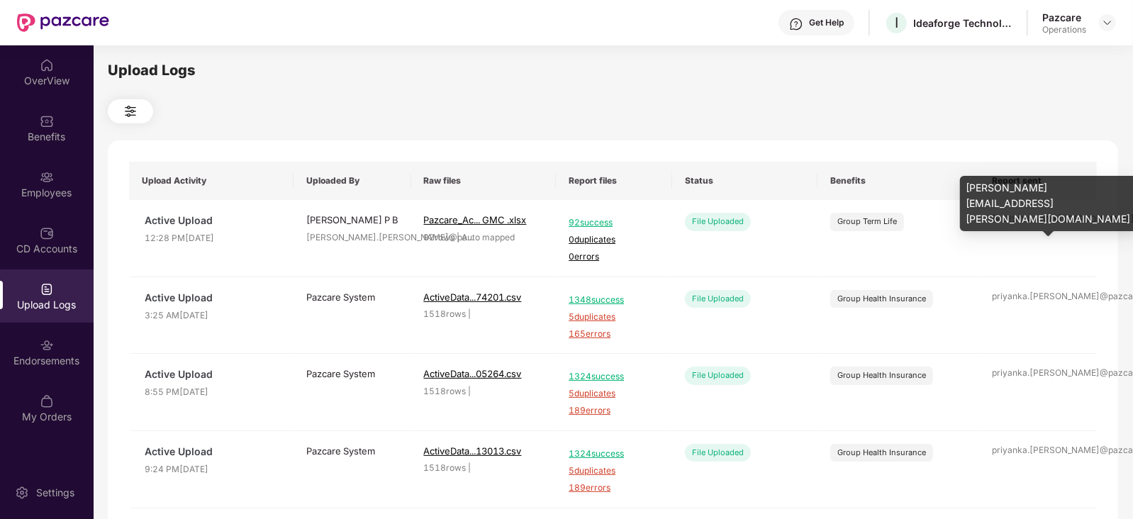
click at [1028, 221] on div "[PERSON_NAME].[PERSON_NAME]@pa ..." at bounding box center [1039, 219] width 92 height 13
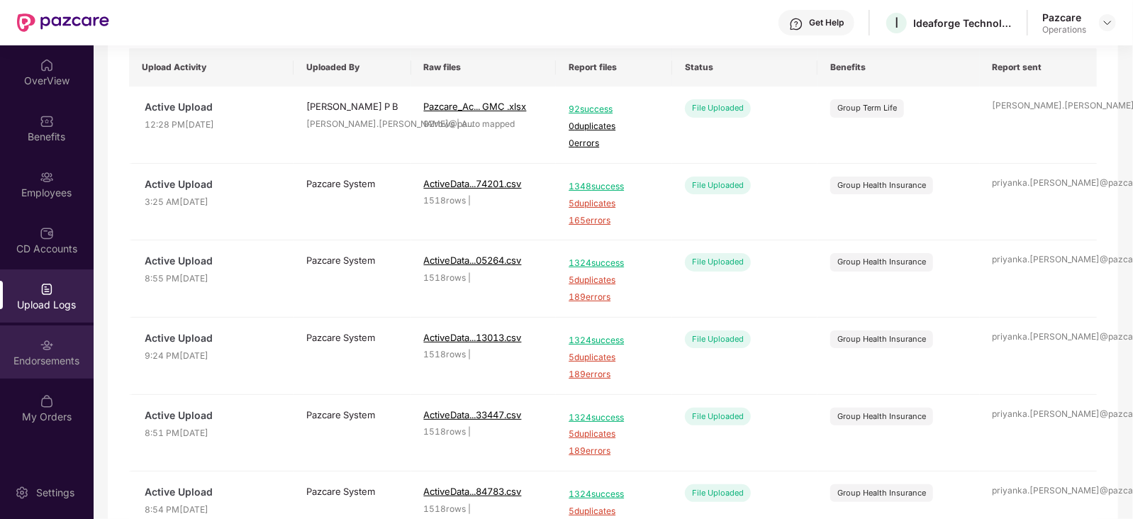
scroll to position [177, 0]
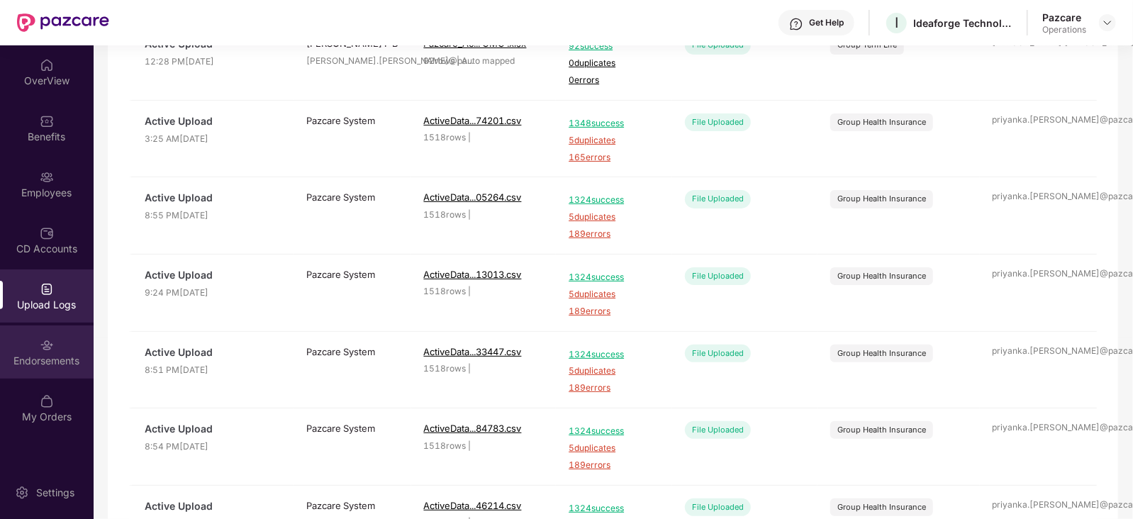
click at [45, 367] on div "Endorsements" at bounding box center [47, 361] width 94 height 14
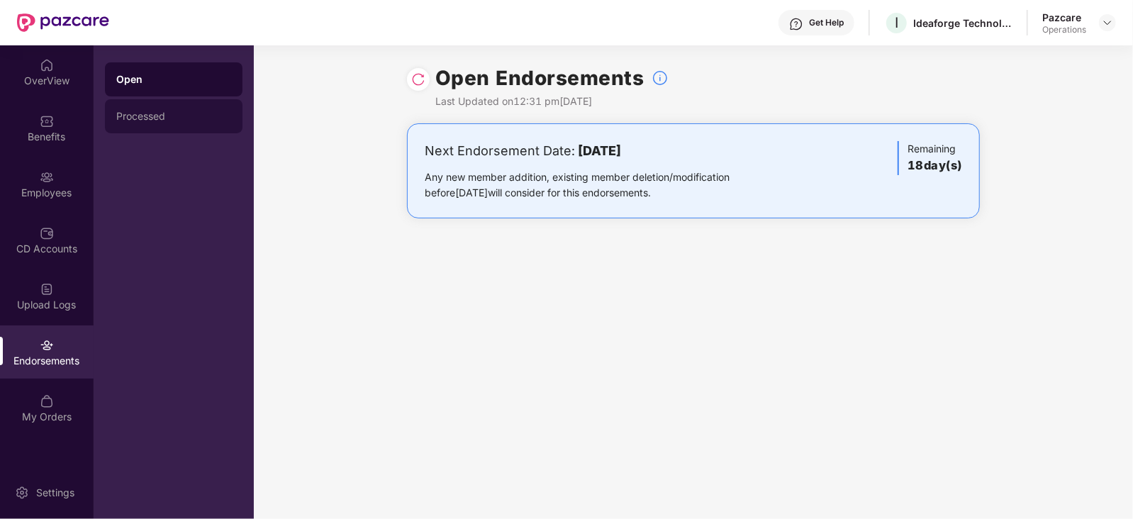
click at [140, 115] on div "Processed" at bounding box center [173, 116] width 115 height 11
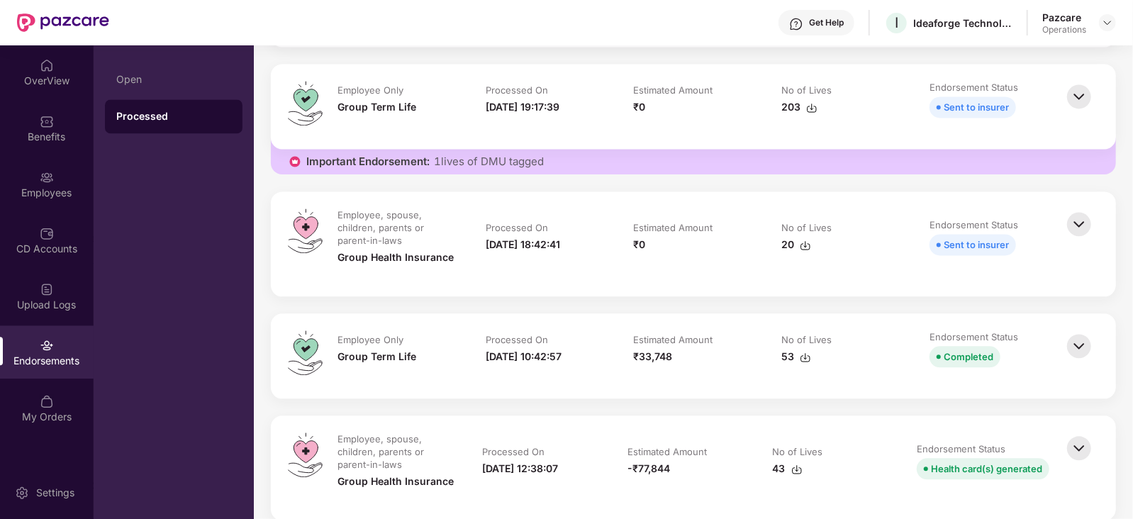
scroll to position [2039, 0]
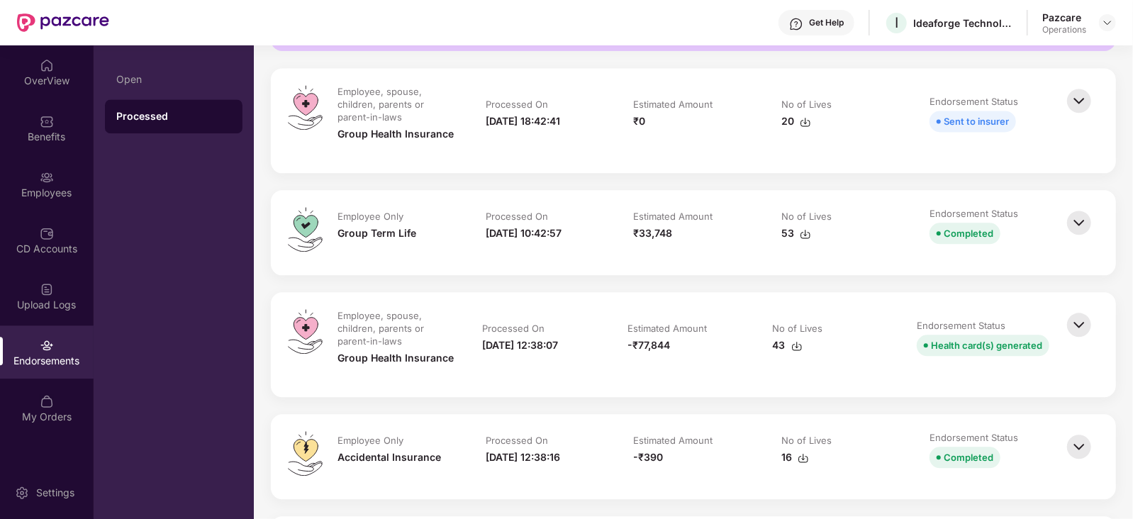
click at [1074, 325] on img at bounding box center [1079, 324] width 31 height 31
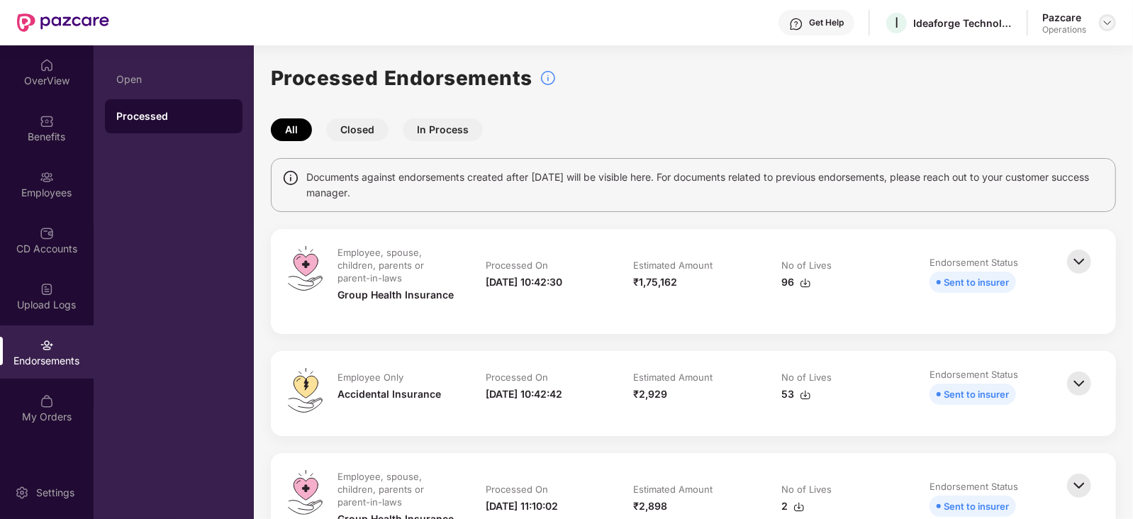
click at [1108, 24] on img at bounding box center [1107, 22] width 11 height 11
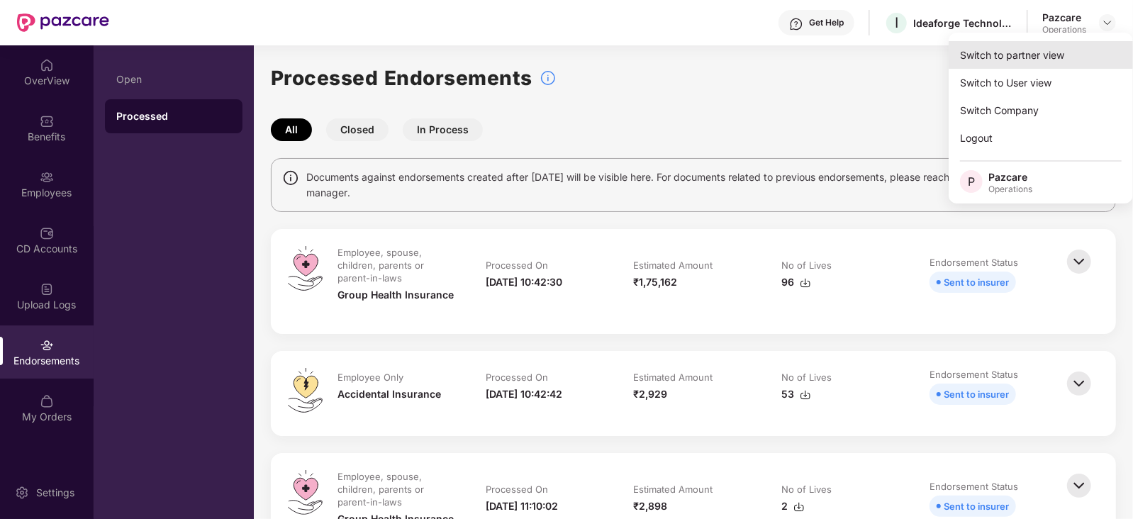
click at [1040, 45] on div "Switch to partner view" at bounding box center [1041, 55] width 184 height 28
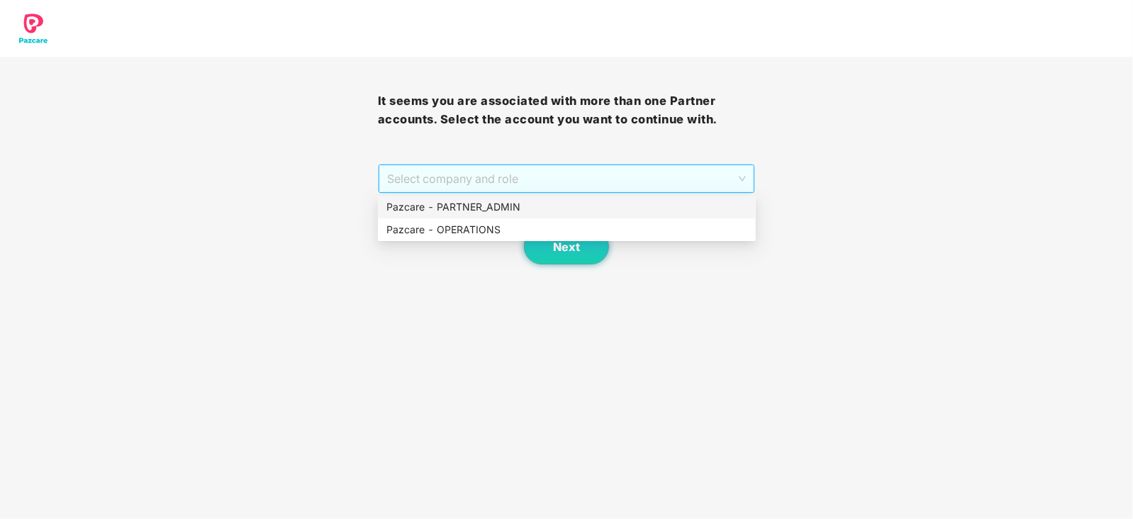
click at [499, 177] on span "Select company and role" at bounding box center [567, 178] width 360 height 27
click at [454, 223] on div "Pazcare - OPERATIONS" at bounding box center [566, 230] width 361 height 16
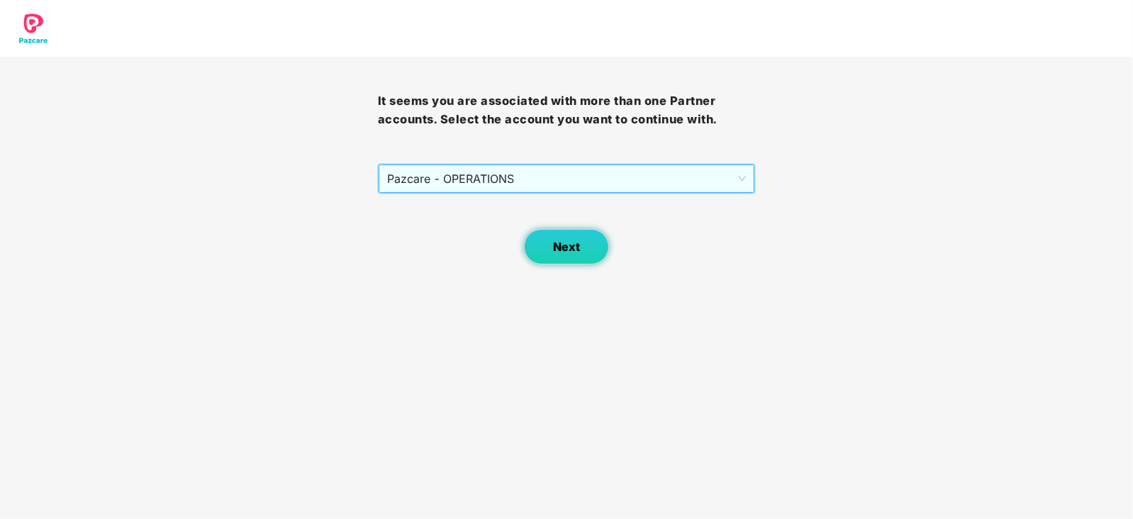
click at [542, 253] on button "Next" at bounding box center [566, 246] width 85 height 35
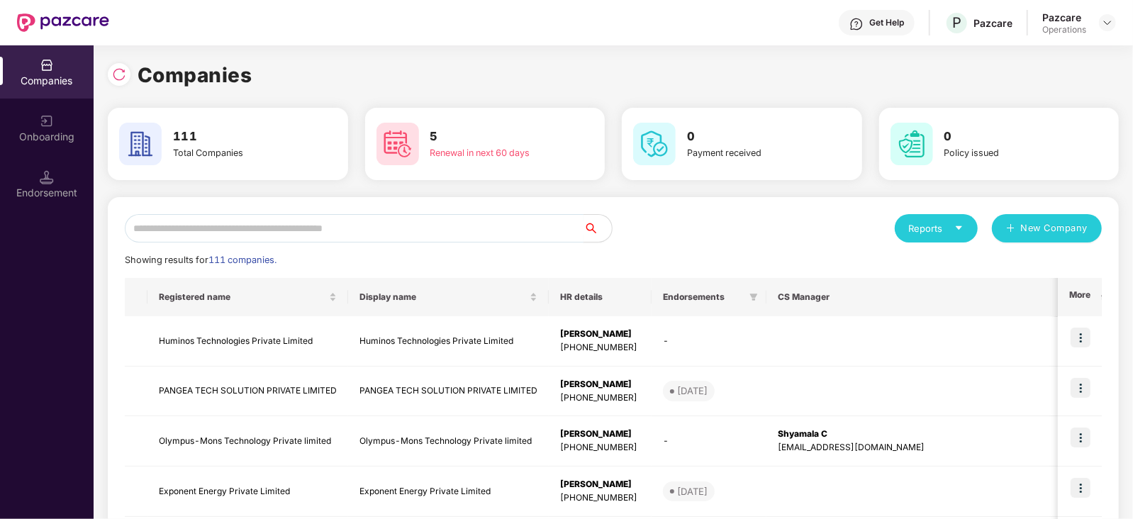
click at [401, 232] on input "text" at bounding box center [354, 228] width 459 height 28
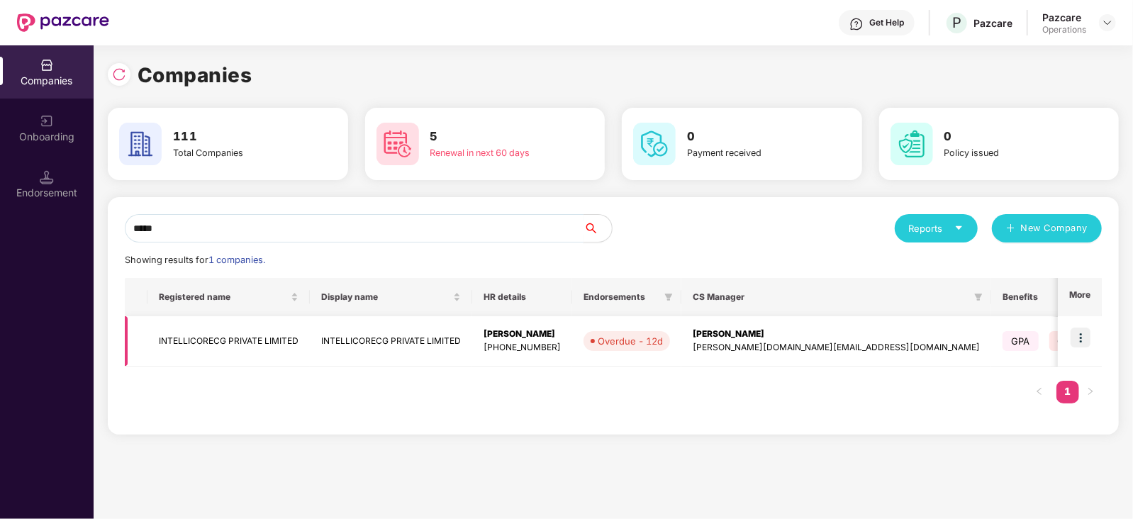
type input "*****"
click at [255, 344] on td "INTELLICORECG PRIVATE LIMITED" at bounding box center [228, 341] width 162 height 50
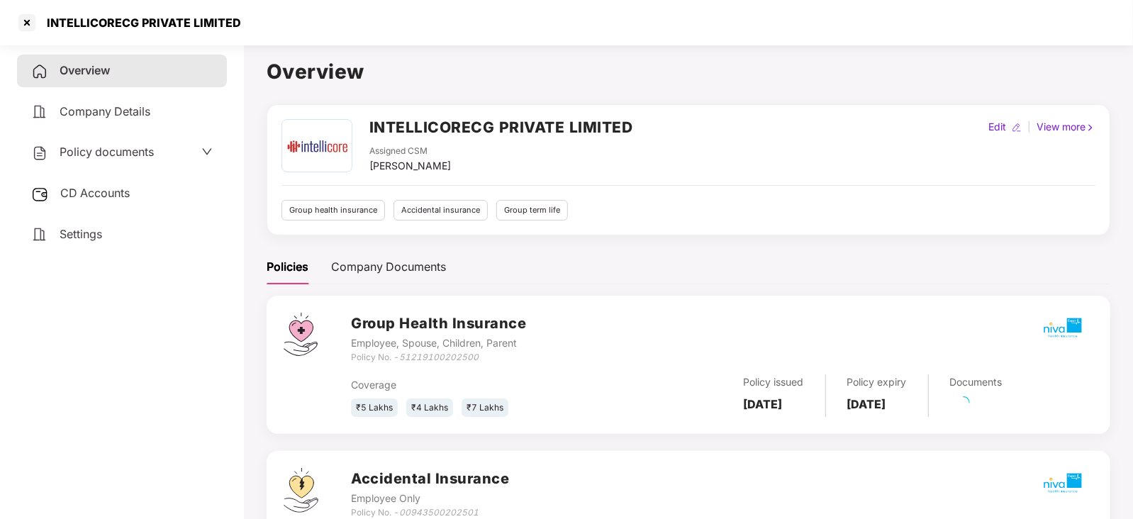
click at [92, 204] on div "CD Accounts" at bounding box center [122, 193] width 210 height 33
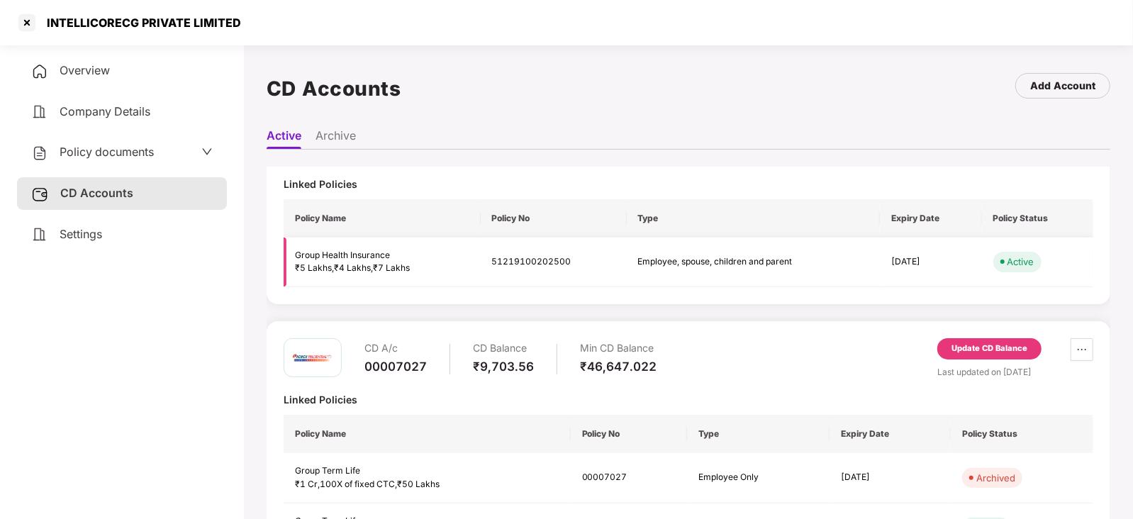
scroll to position [88, 0]
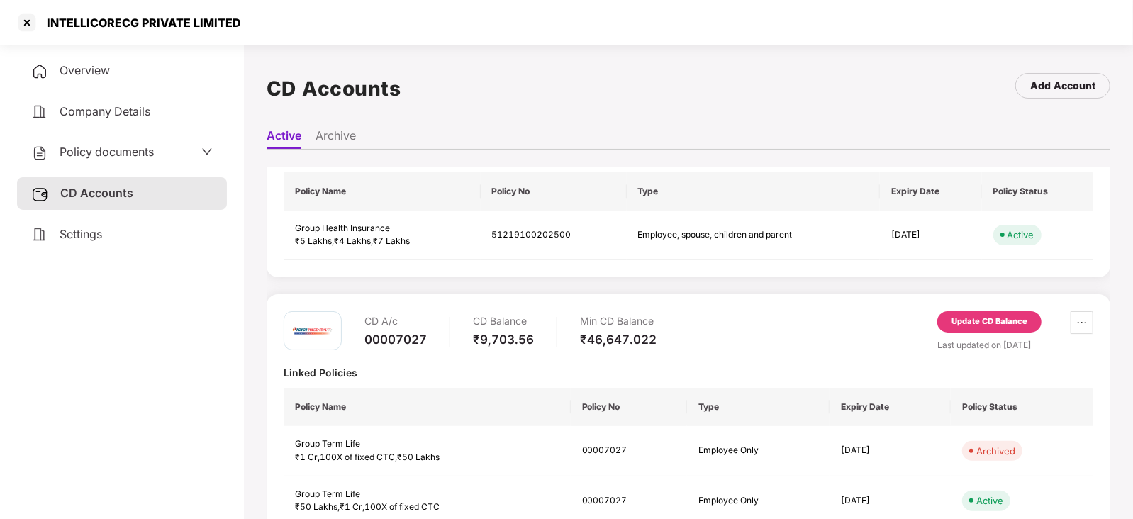
click at [1004, 316] on div "Update CD Balance" at bounding box center [990, 322] width 76 height 13
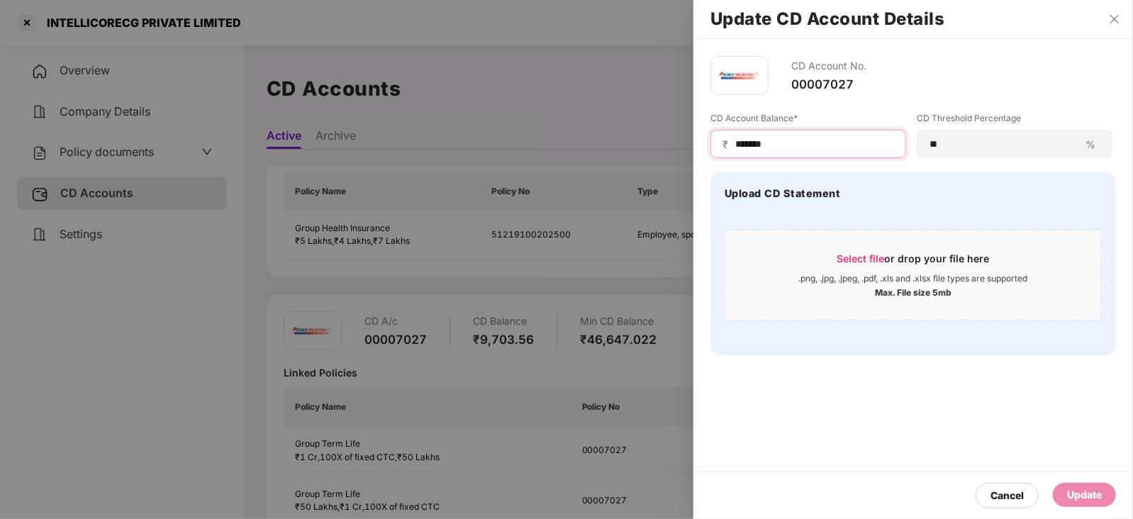
drag, startPoint x: 779, startPoint y: 142, endPoint x: 709, endPoint y: 142, distance: 69.5
click at [709, 142] on div "CD Account No. 00007027 CD Account Balance* ₹ ******* CD Threshold Percentage *…" at bounding box center [913, 206] width 440 height 334
paste input "*"
type input "********"
click at [1081, 489] on div "Update" at bounding box center [1084, 495] width 35 height 16
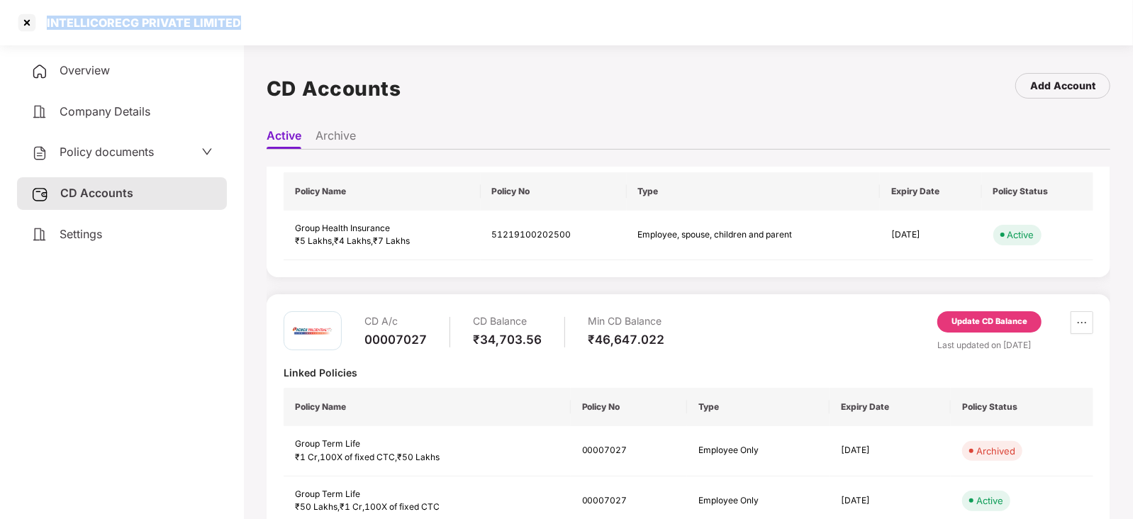
drag, startPoint x: 43, startPoint y: 25, endPoint x: 253, endPoint y: 30, distance: 210.0
click at [253, 30] on div "INTELLICORECG PRIVATE LIMITED" at bounding box center [566, 22] width 1133 height 45
copy div "INTELLICORECG PRIVATE LIMITED"
click at [33, 28] on div at bounding box center [27, 22] width 23 height 23
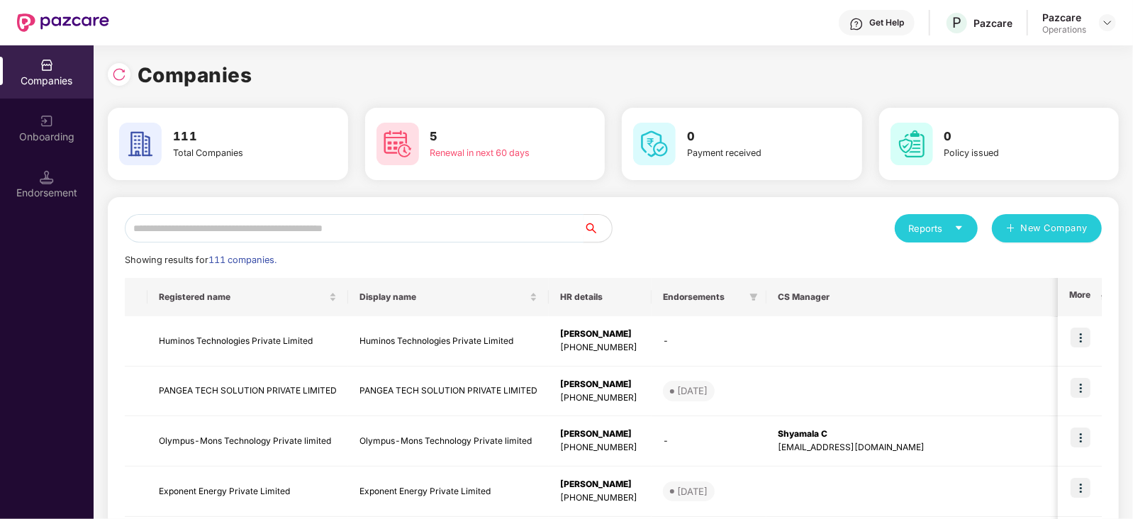
click at [308, 235] on input "text" at bounding box center [354, 228] width 459 height 28
paste input "**********"
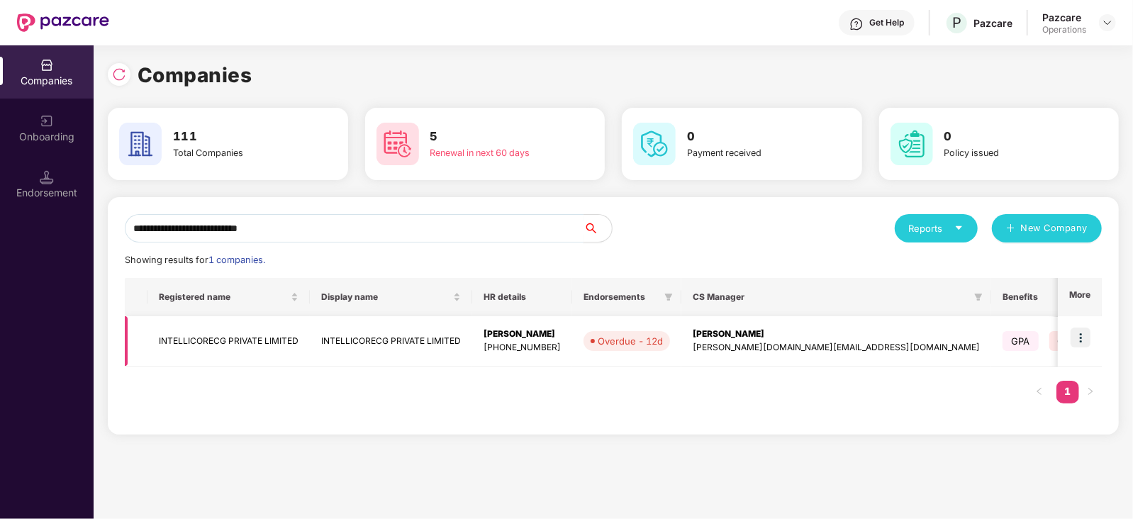
type input "**********"
click at [1091, 334] on td at bounding box center [1080, 341] width 44 height 50
click at [1085, 335] on img at bounding box center [1081, 338] width 20 height 20
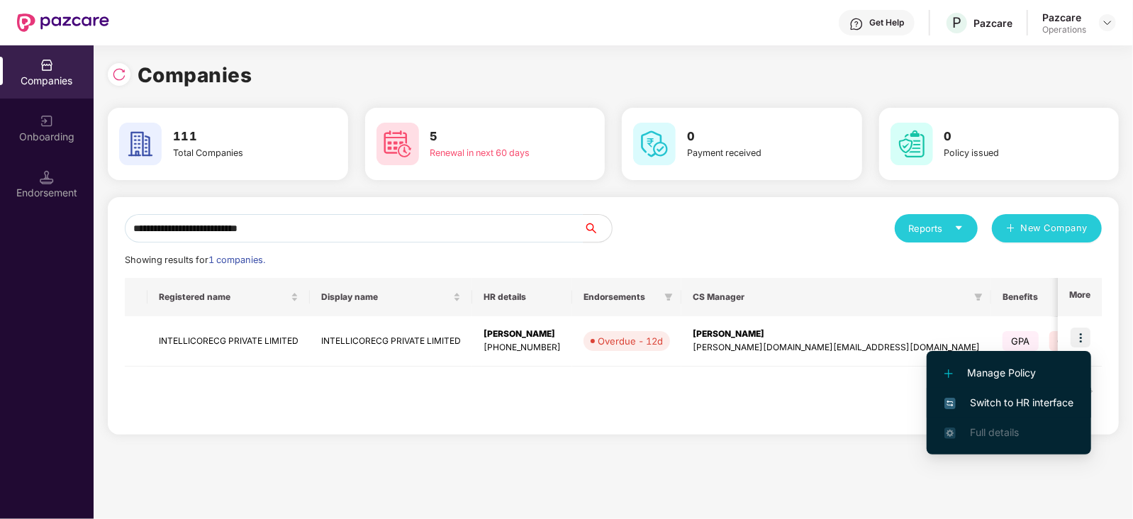
click at [1037, 408] on span "Switch to HR interface" at bounding box center [1009, 403] width 129 height 16
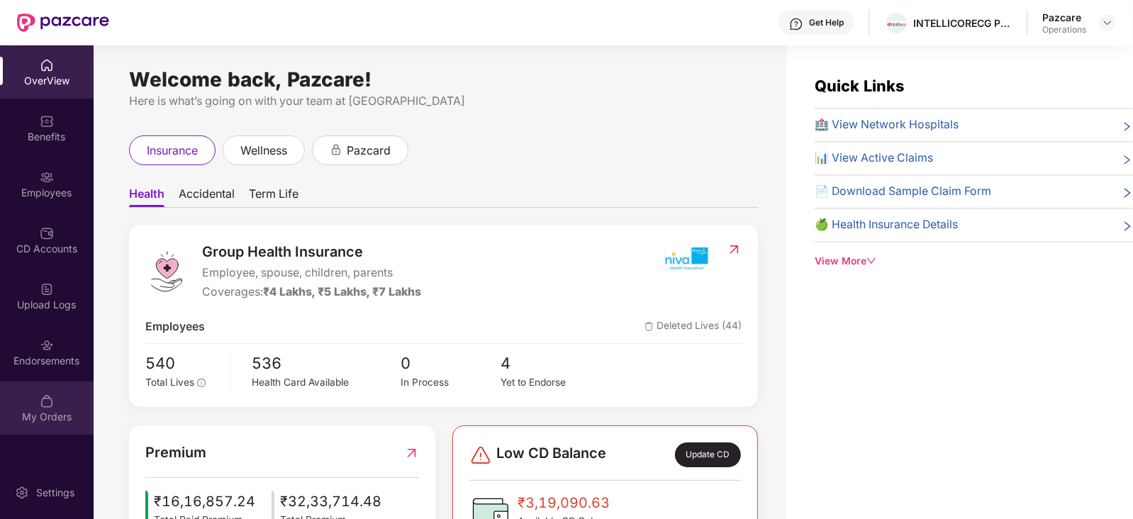
scroll to position [45, 0]
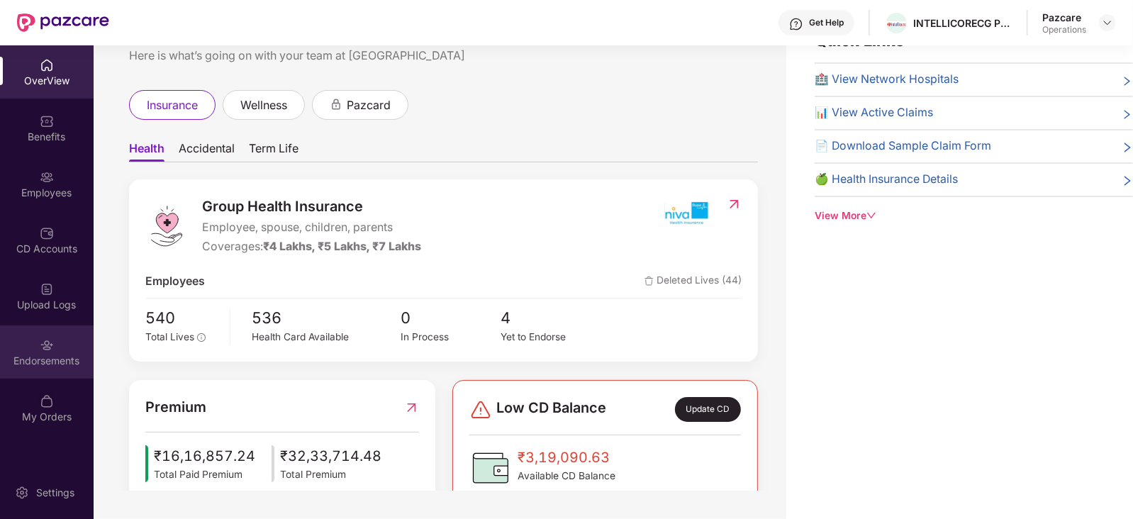
click at [47, 370] on div "Endorsements" at bounding box center [47, 351] width 94 height 53
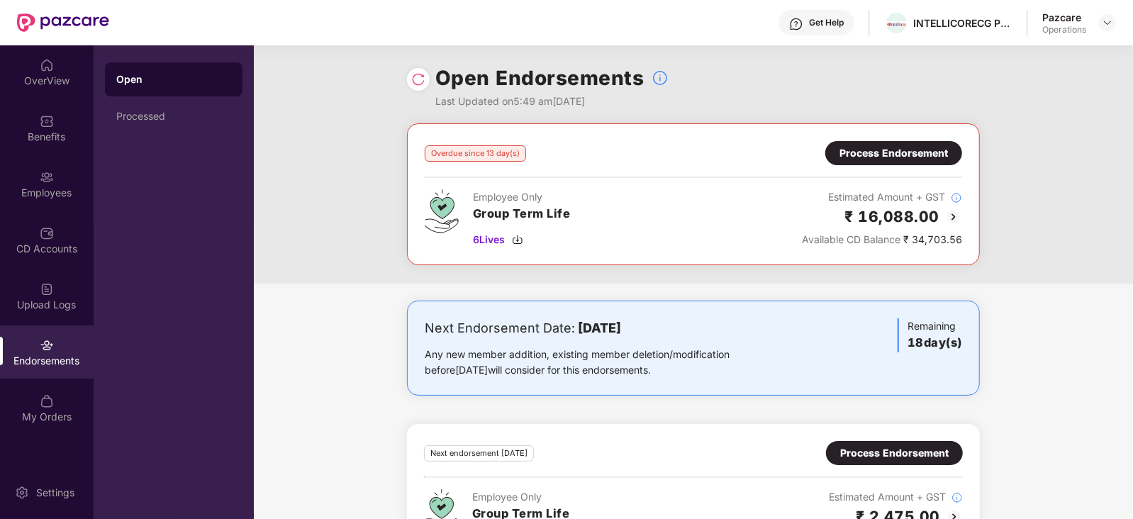
click at [899, 154] on div "Process Endorsement" at bounding box center [894, 153] width 108 height 16
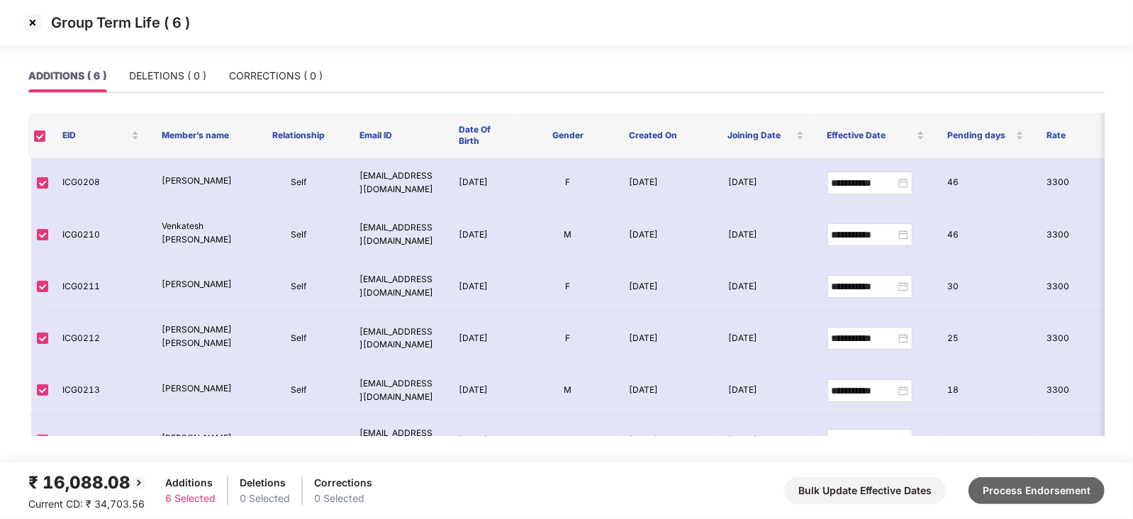
click at [1022, 495] on button "Process Endorsement" at bounding box center [1037, 490] width 136 height 27
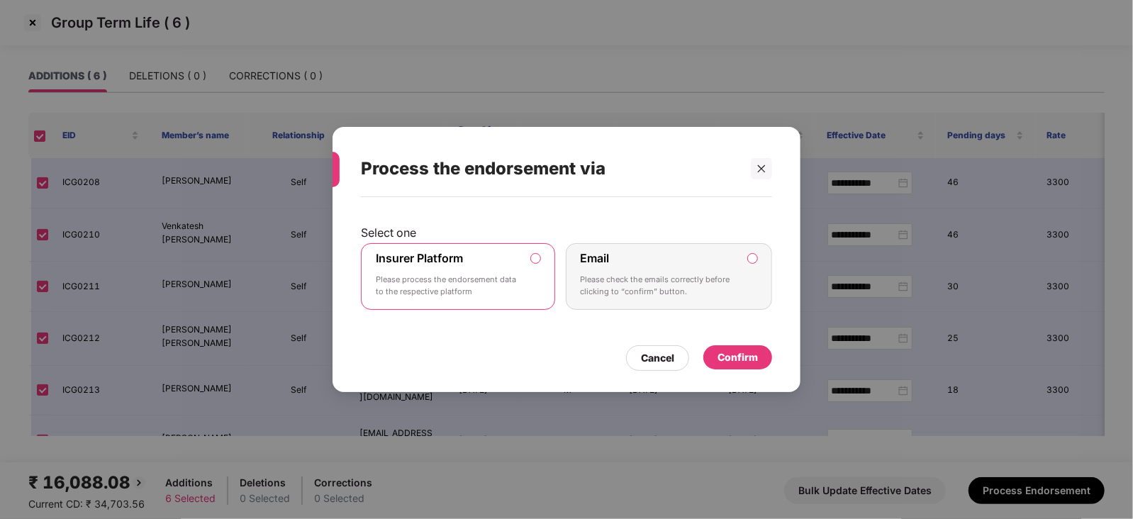
click at [732, 362] on div "Confirm" at bounding box center [738, 358] width 40 height 16
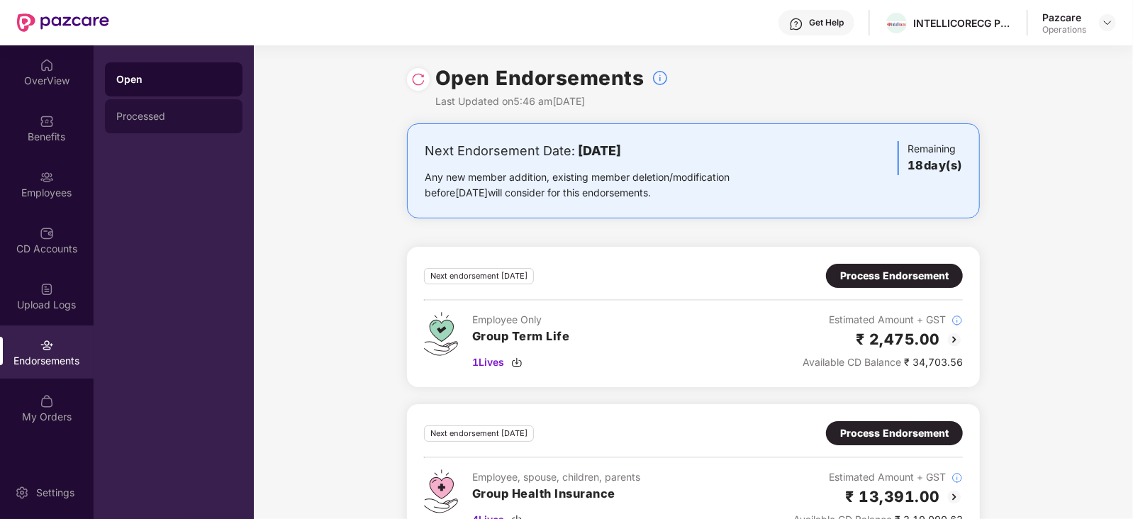
click at [152, 116] on div "Processed" at bounding box center [173, 116] width 115 height 11
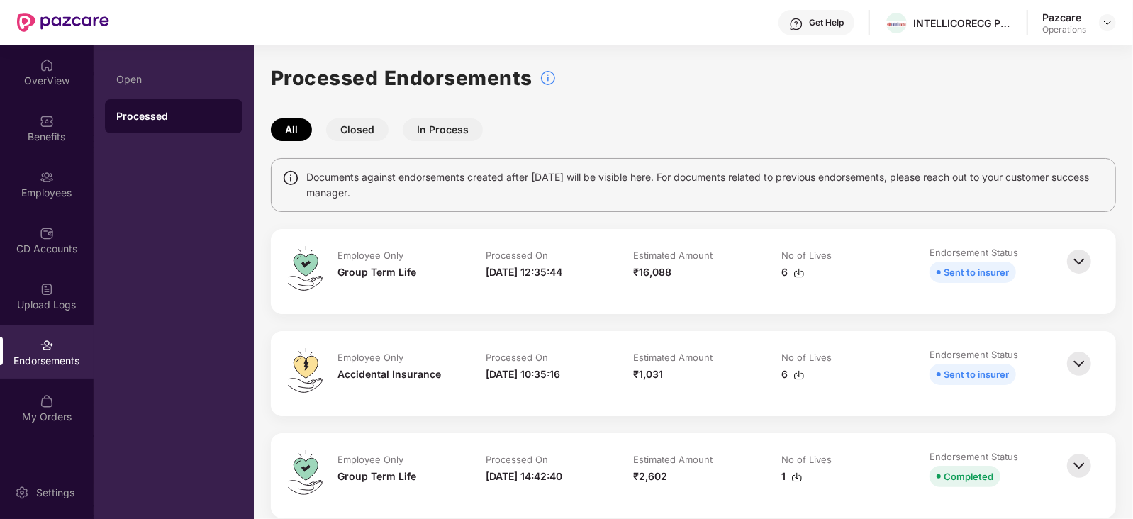
click at [801, 277] on img at bounding box center [798, 272] width 11 height 11
